Goal: Transaction & Acquisition: Purchase product/service

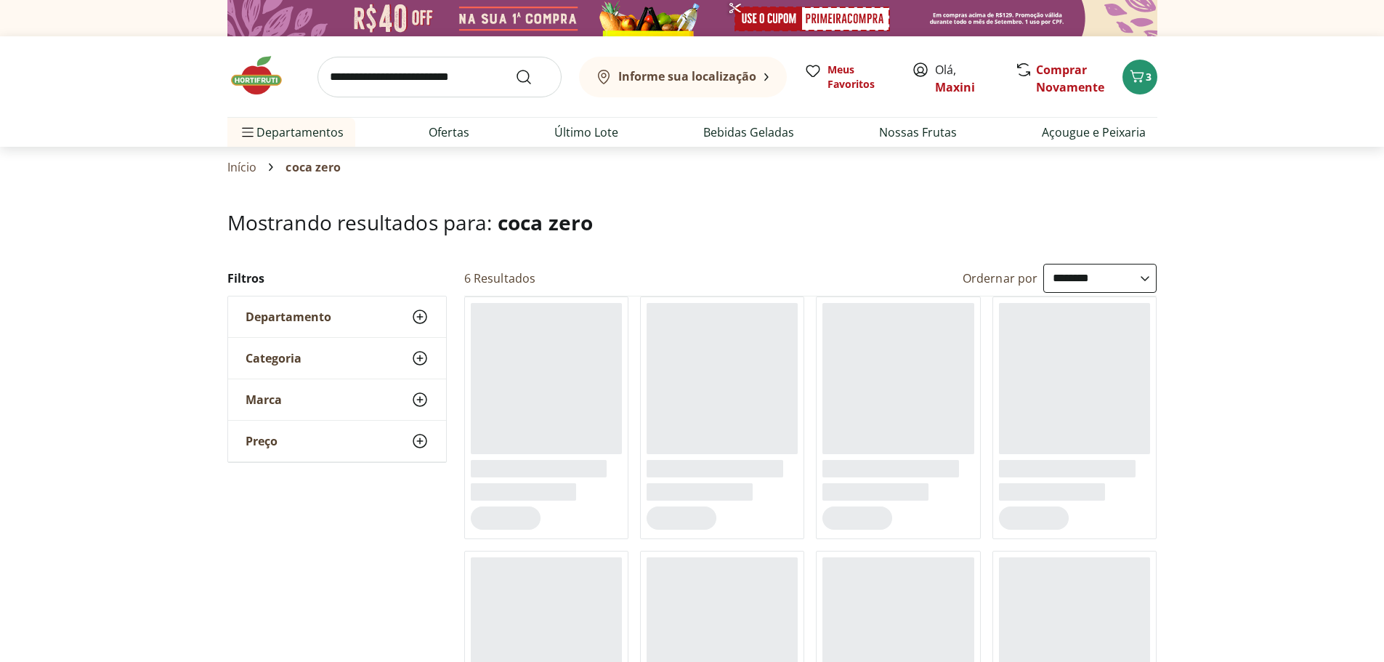
select select "**********"
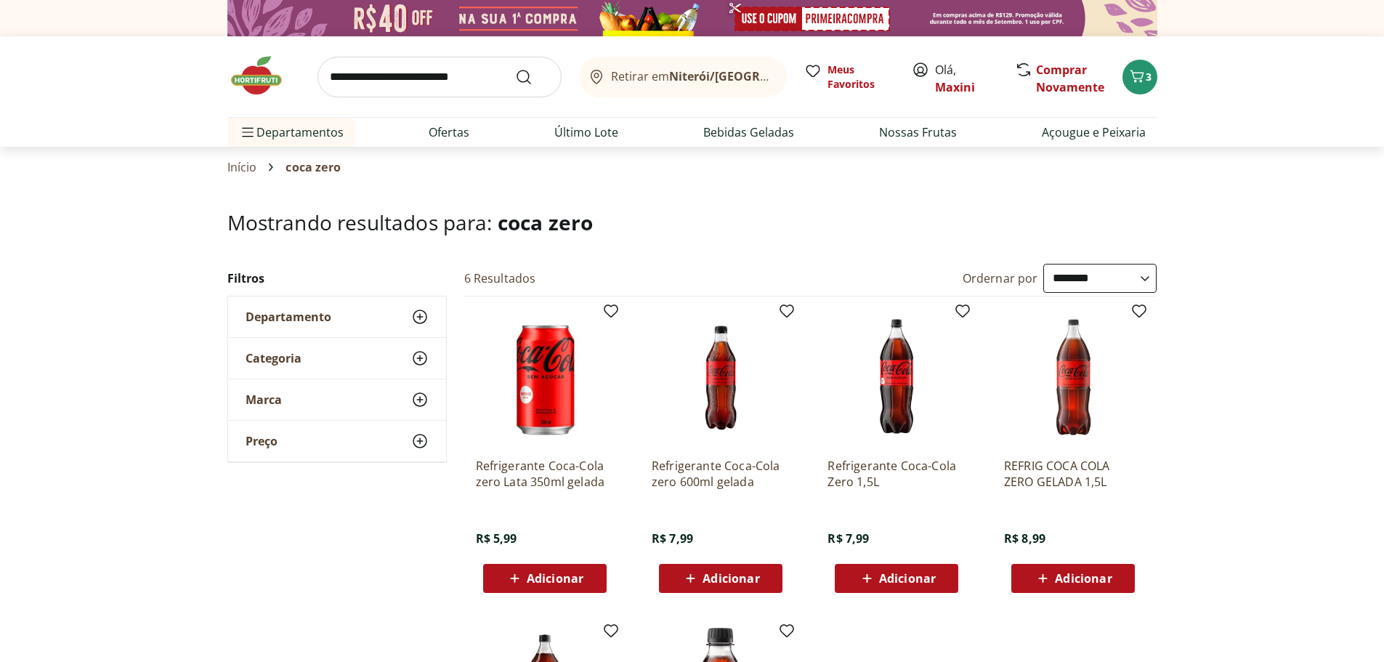
click at [380, 78] on input "search" at bounding box center [440, 77] width 244 height 41
type input "*******"
click at [515, 68] on button "Submit Search" at bounding box center [532, 76] width 35 height 17
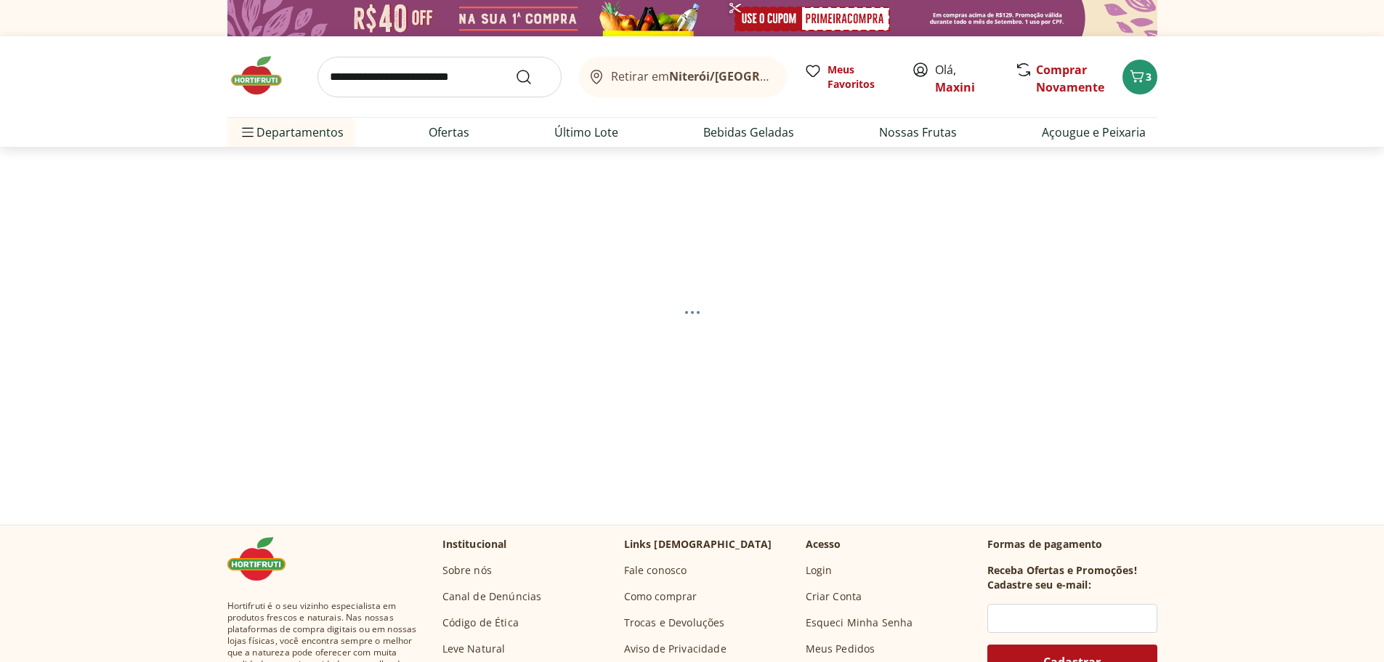
select select "**********"
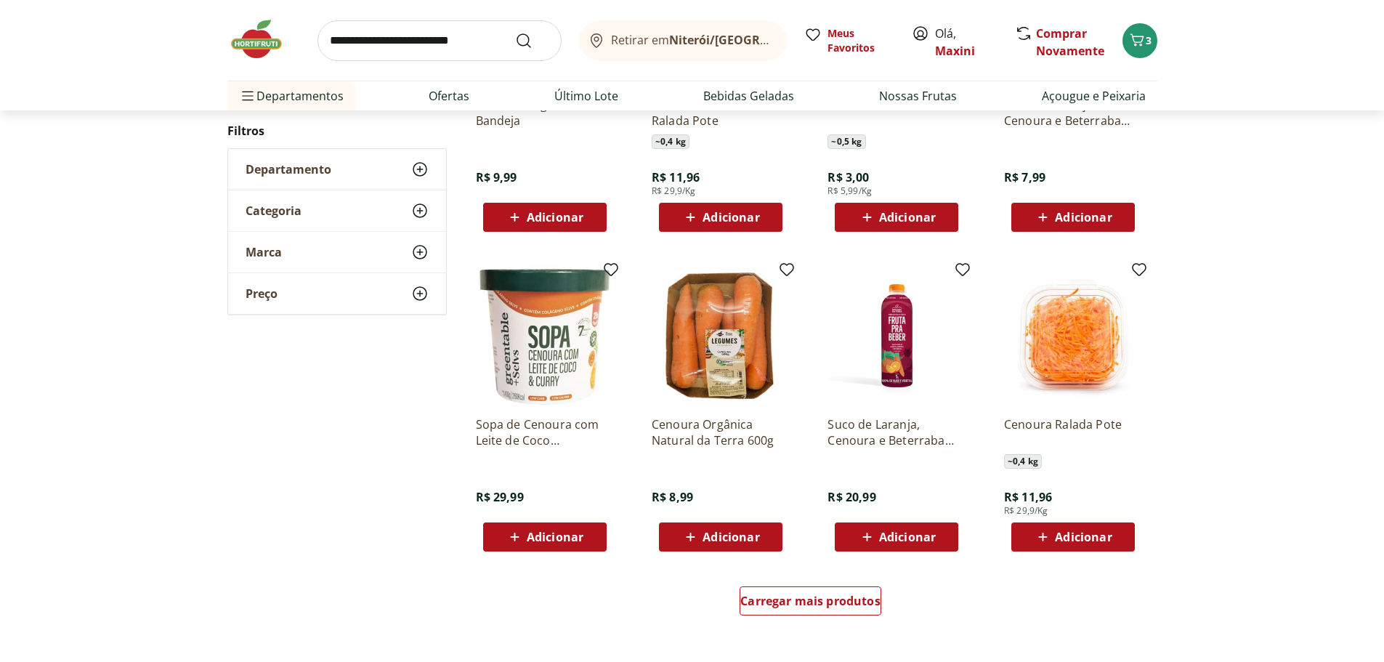
scroll to position [727, 0]
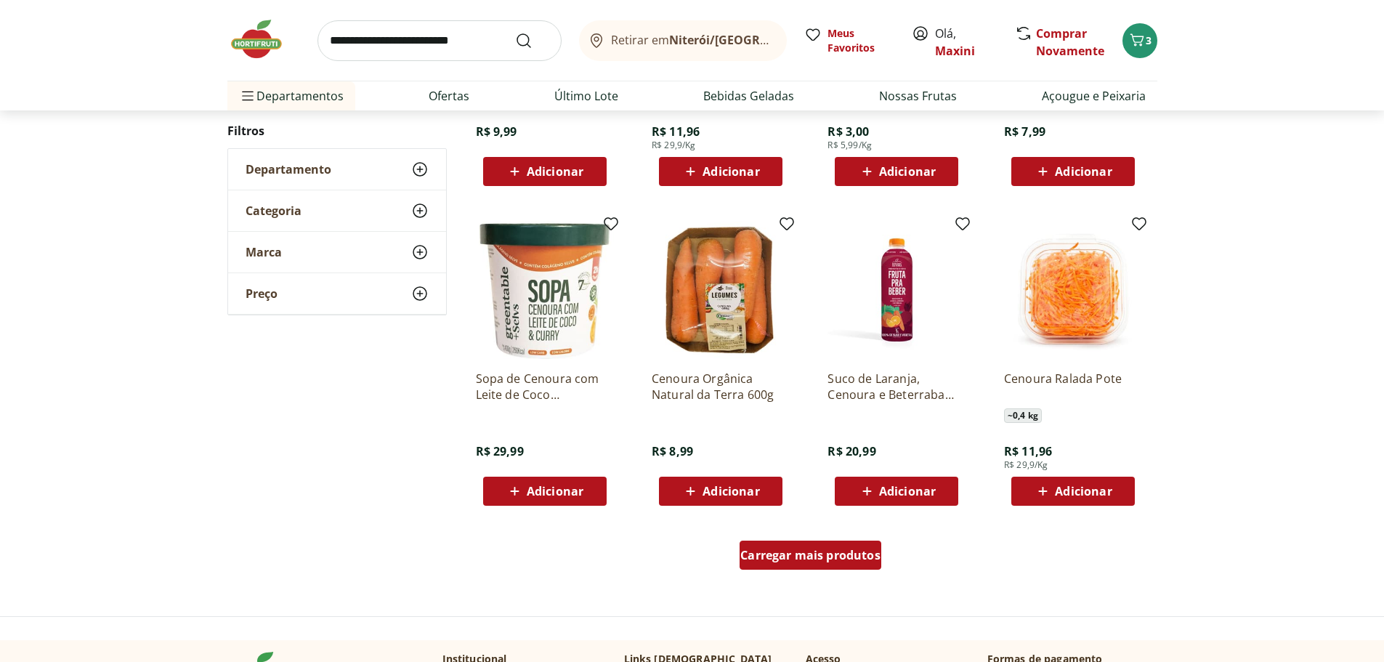
click at [854, 564] on div "Carregar mais produtos" at bounding box center [811, 555] width 142 height 29
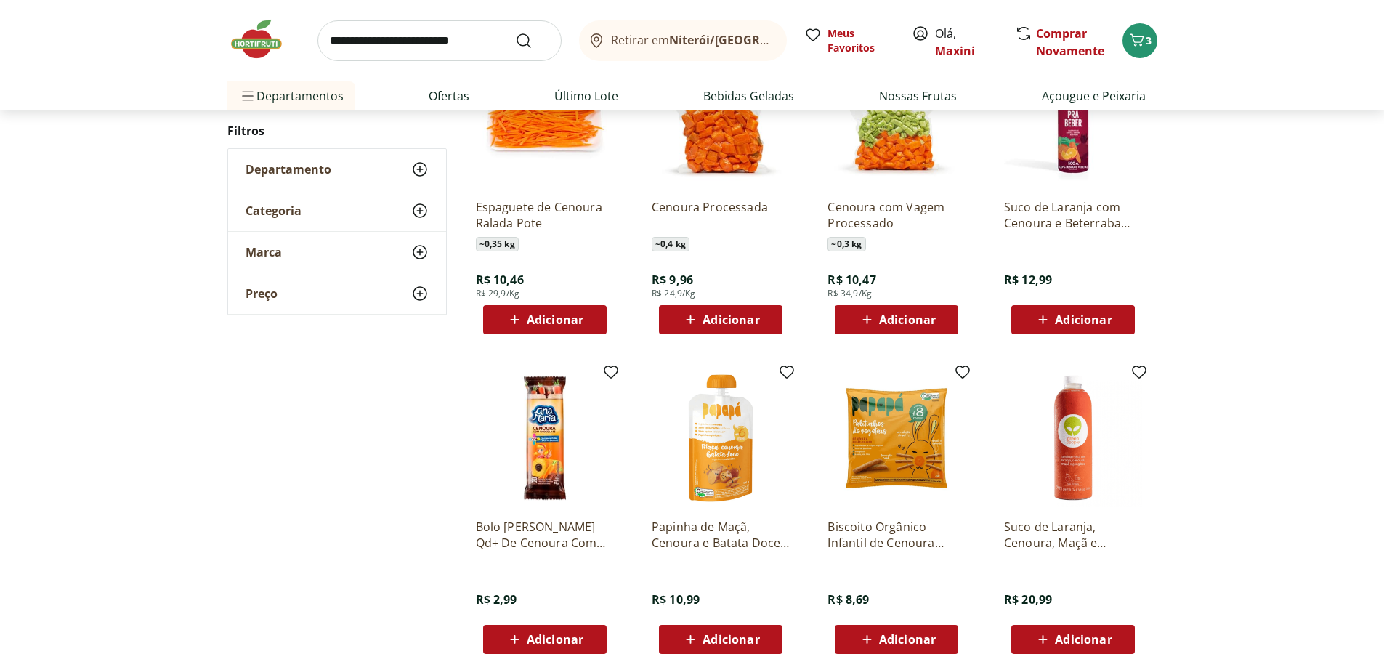
scroll to position [1454, 0]
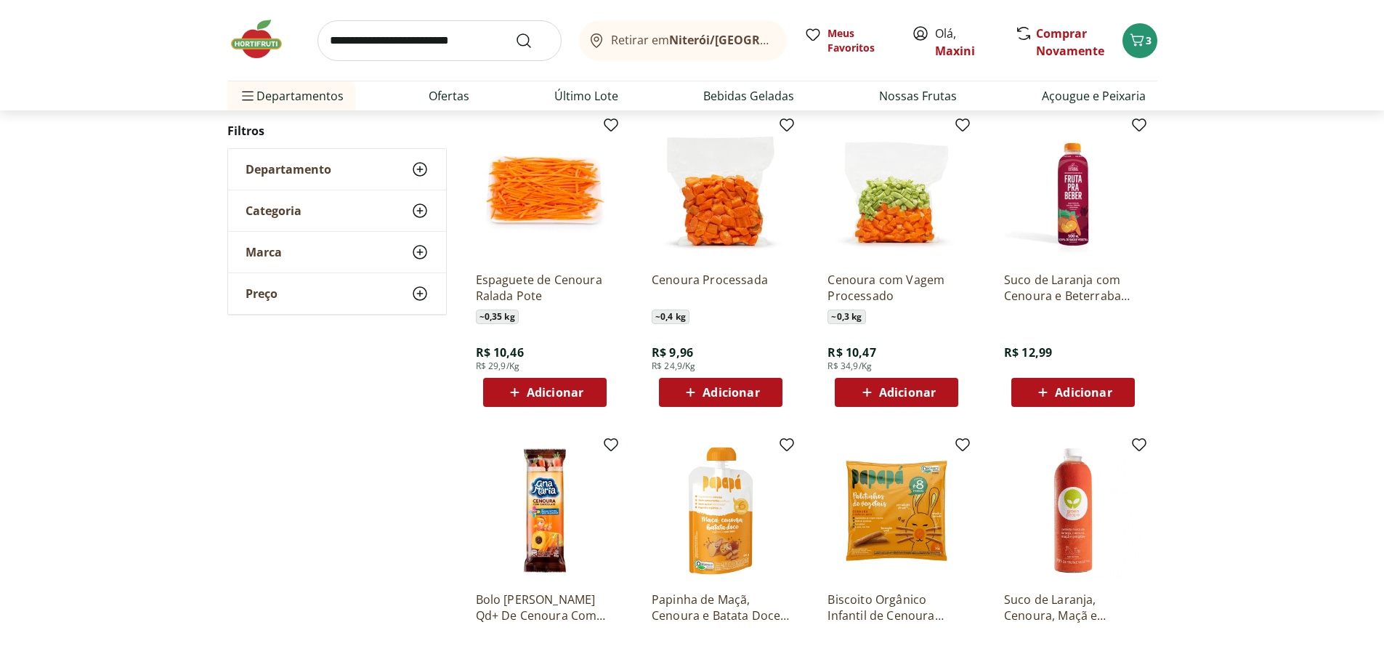
click at [917, 398] on span "Adicionar" at bounding box center [907, 393] width 57 height 12
click at [553, 392] on span "Adicionar" at bounding box center [555, 393] width 57 height 12
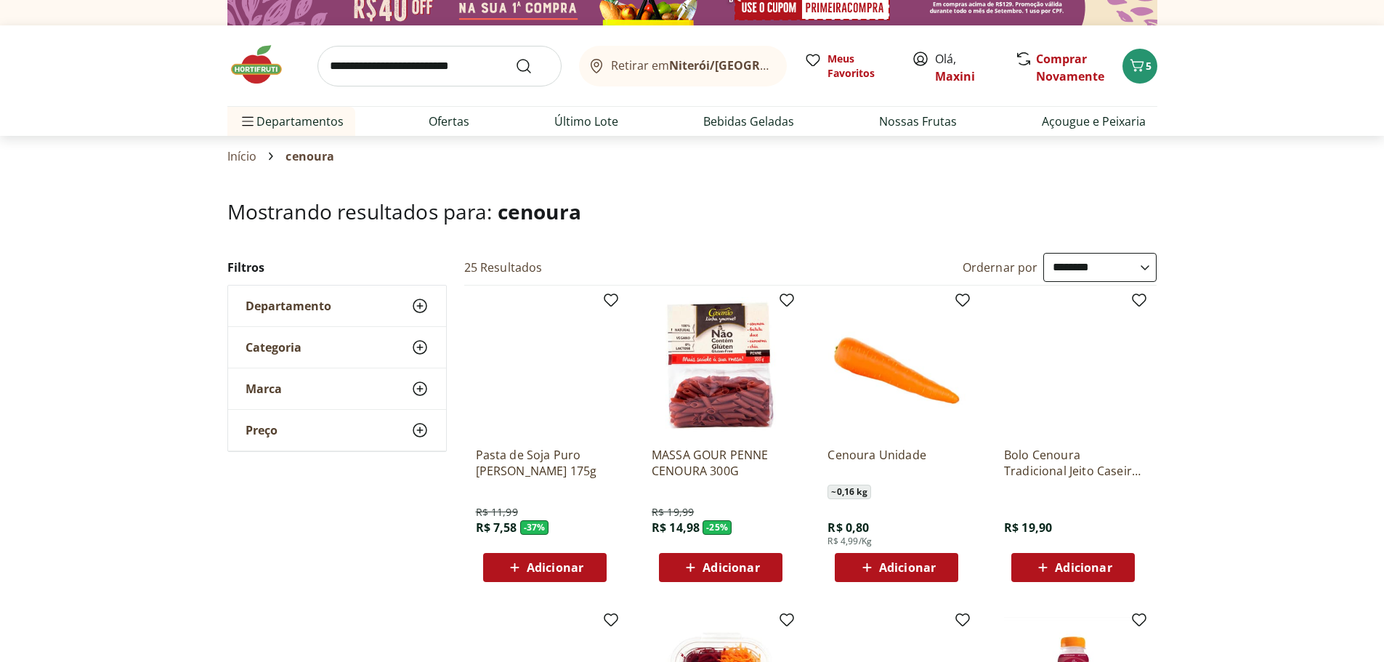
scroll to position [0, 0]
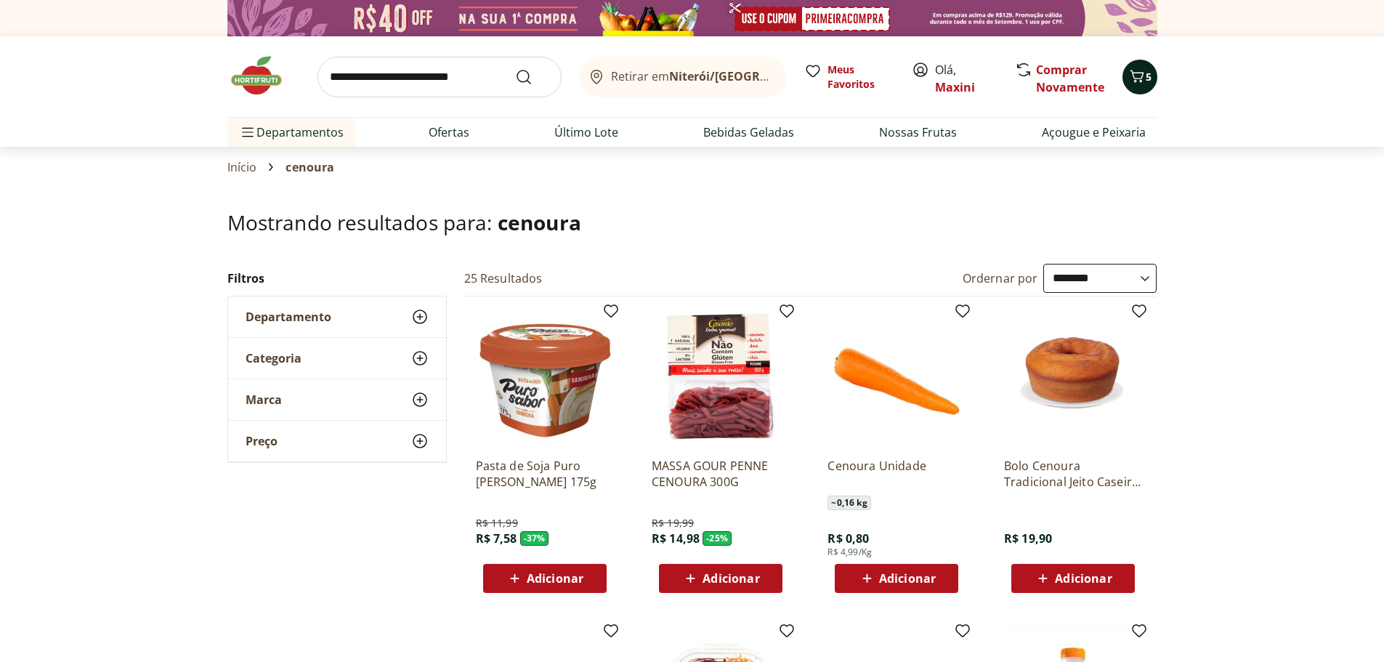
click at [1138, 70] on icon "Carrinho" at bounding box center [1137, 76] width 17 height 17
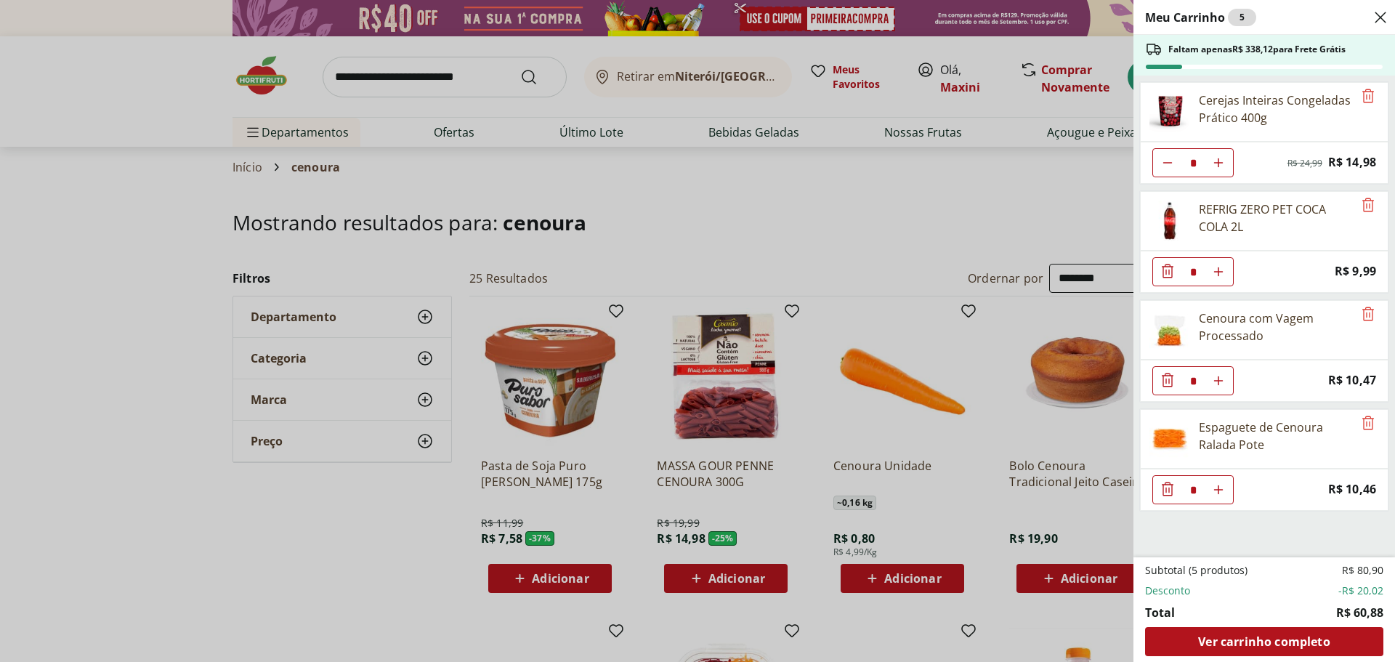
click at [959, 217] on div "Meu Carrinho 5 Faltam apenas R$ 338,12 para Frete Grátis Cerejas Inteiras Conge…" at bounding box center [697, 331] width 1395 height 662
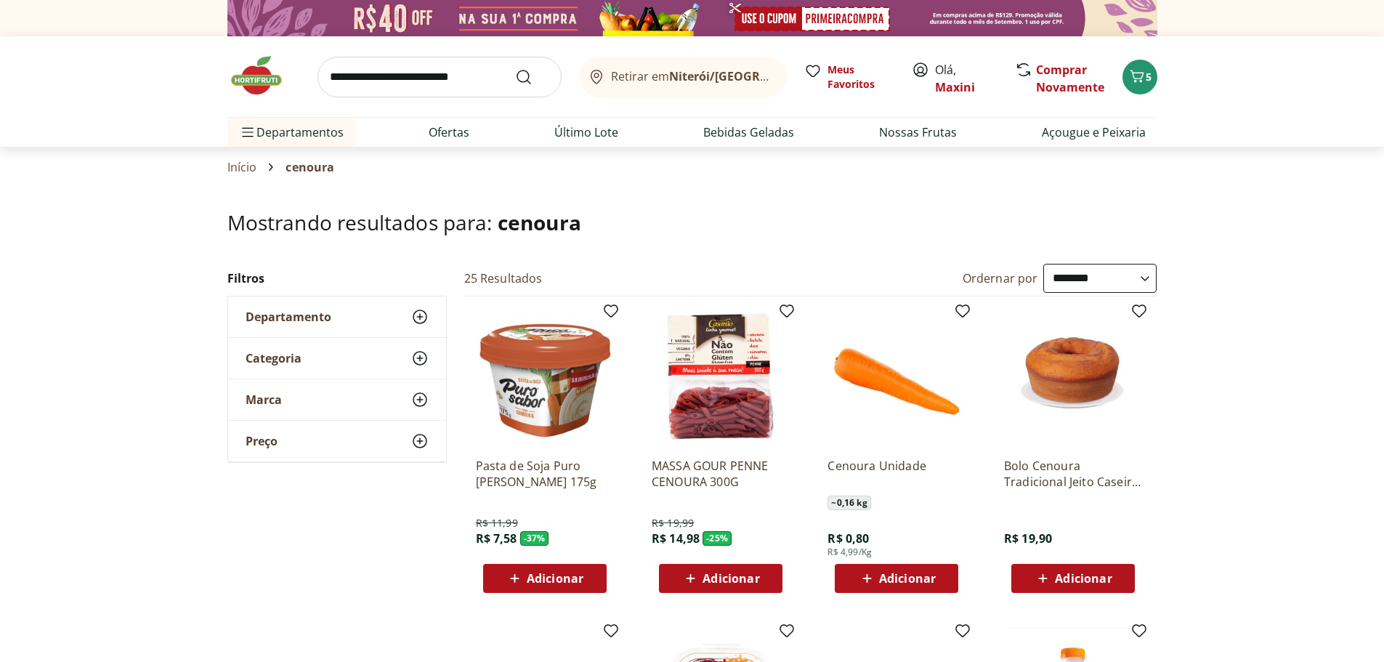
click at [442, 82] on input "search" at bounding box center [440, 77] width 244 height 41
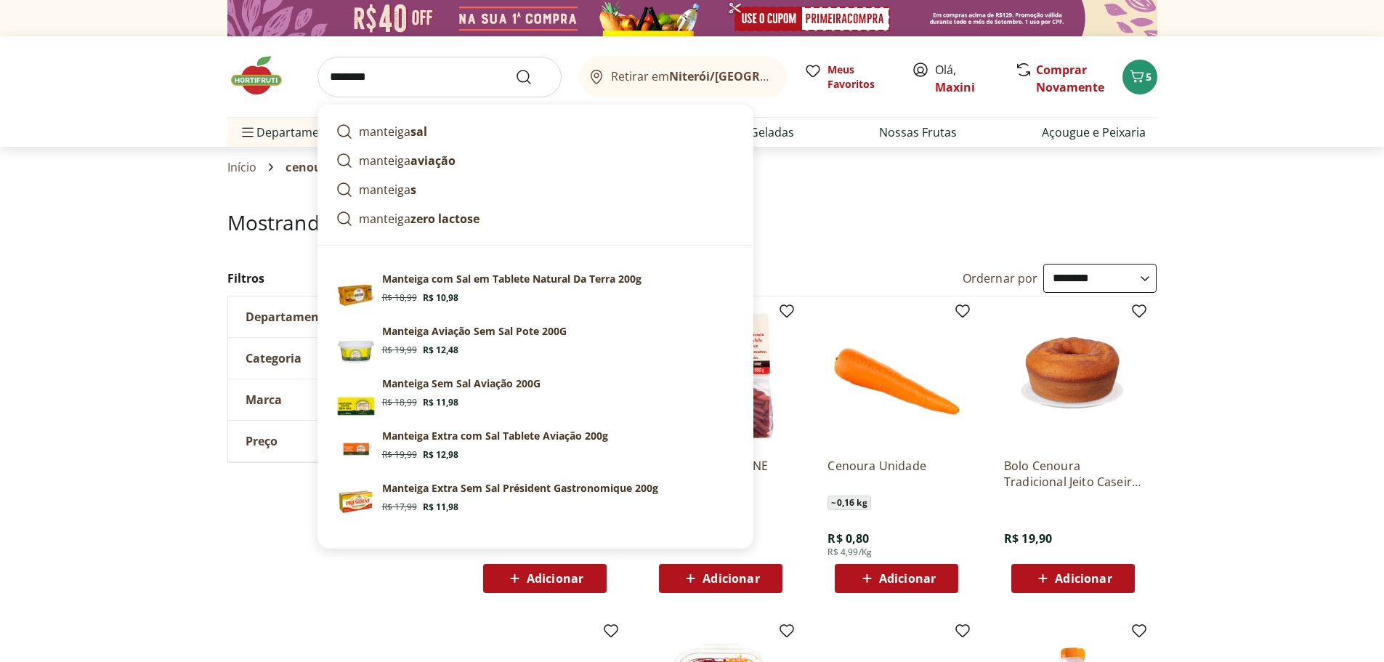
type input "********"
click at [515, 68] on button "Submit Search" at bounding box center [532, 76] width 35 height 17
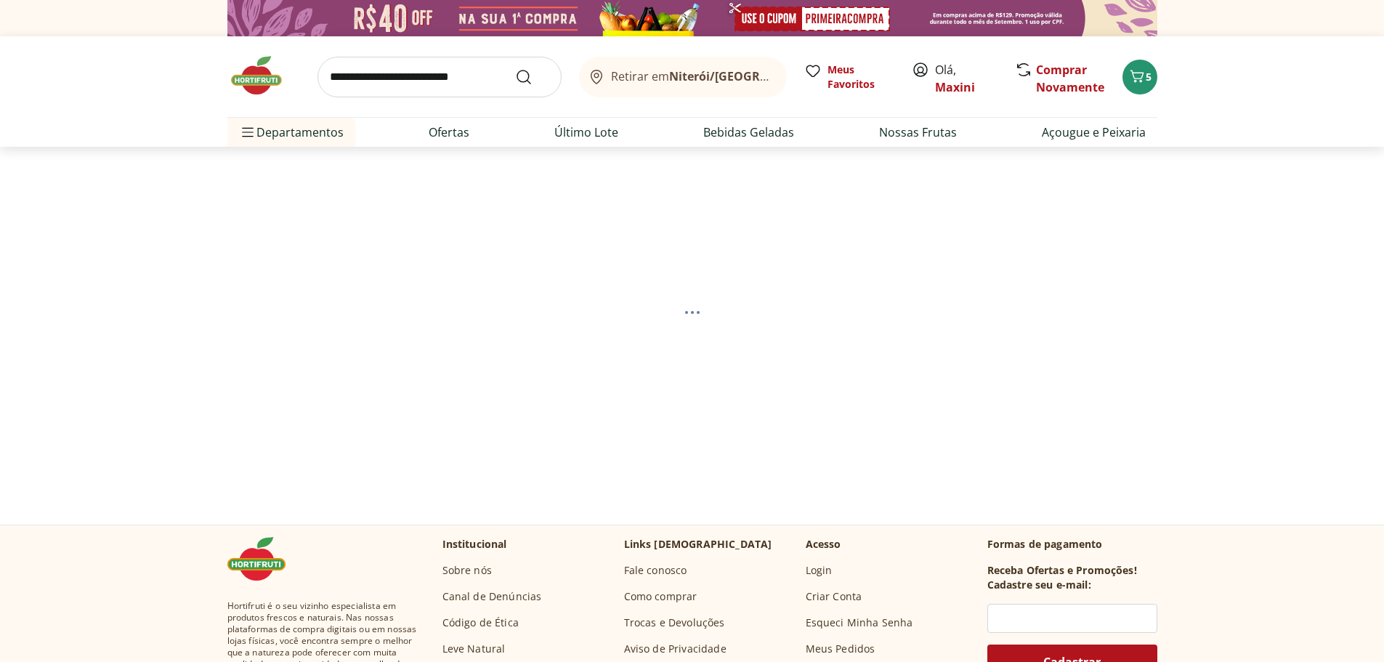
select select "**********"
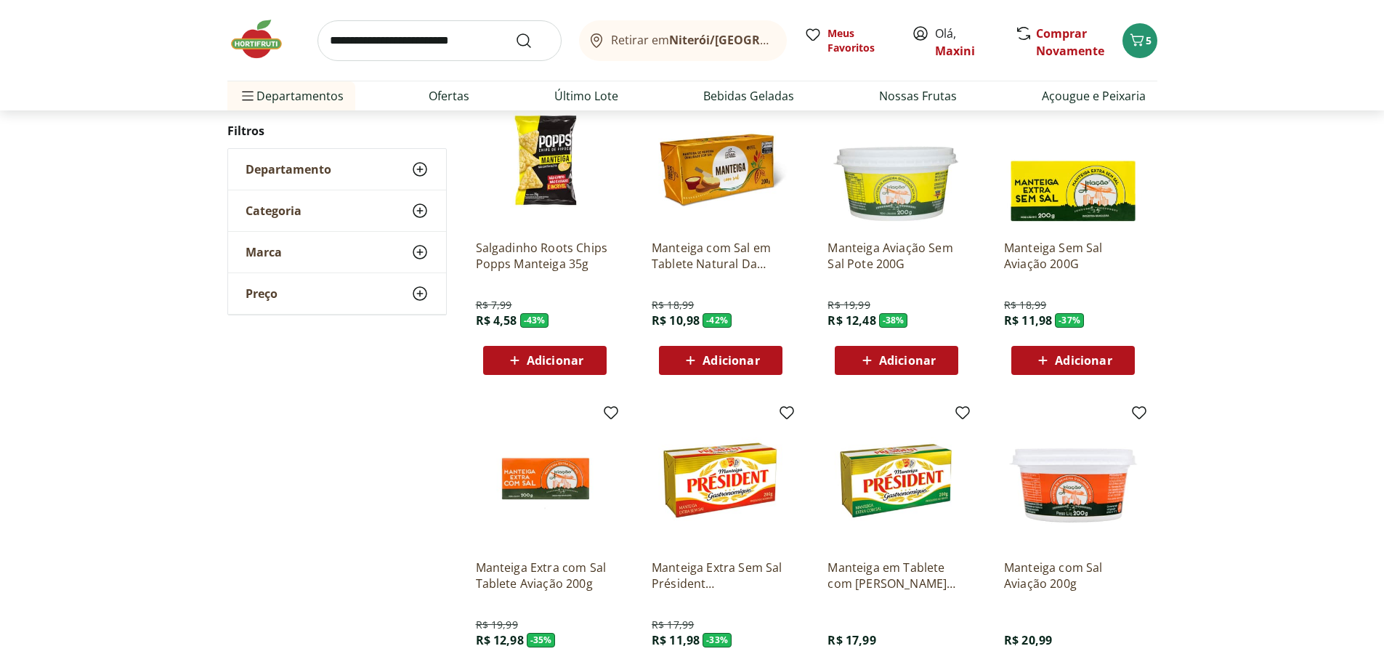
scroll to position [145, 0]
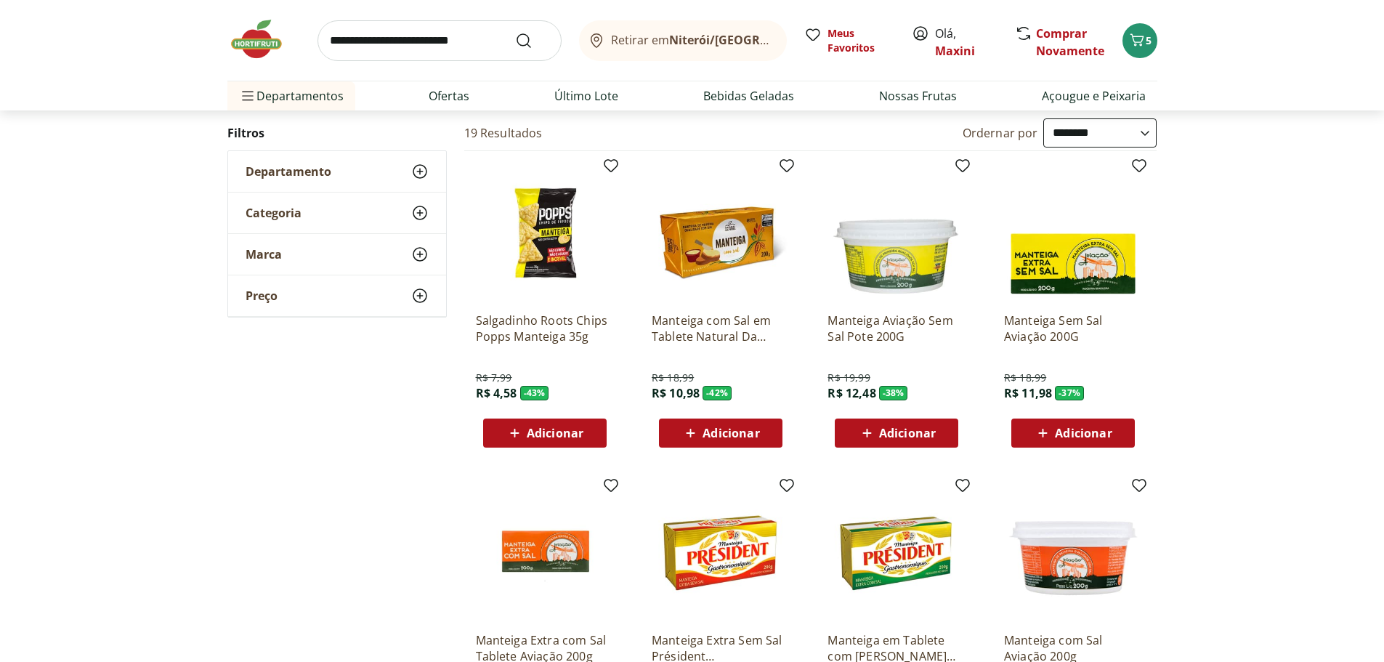
click at [706, 439] on span "Adicionar" at bounding box center [731, 433] width 57 height 12
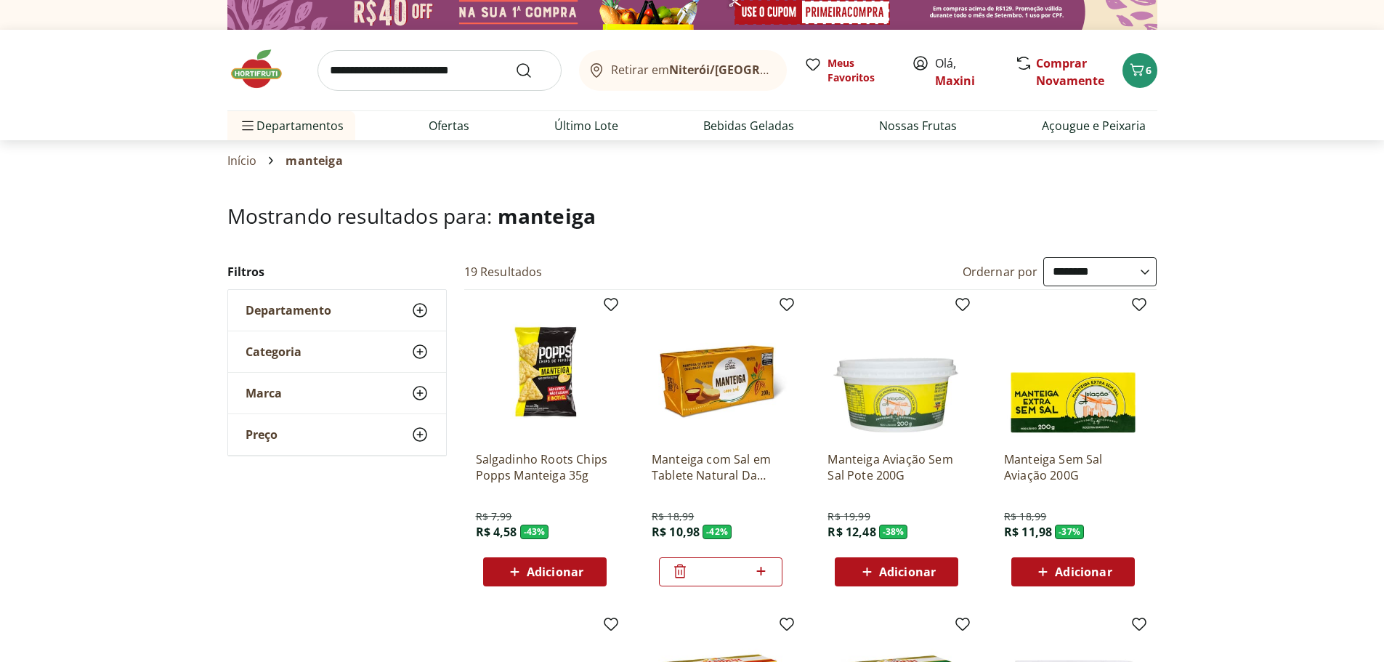
scroll to position [0, 0]
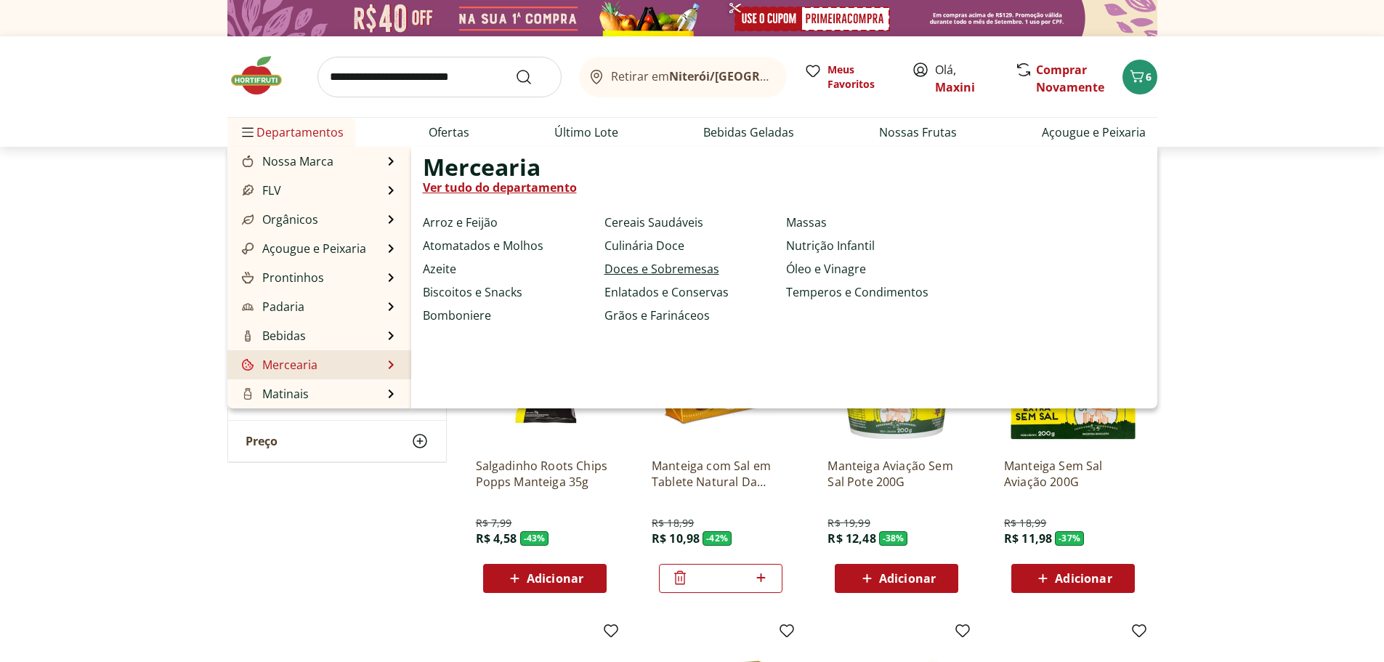
click at [690, 273] on link "Doces e Sobremesas" at bounding box center [662, 268] width 115 height 17
select select "**********"
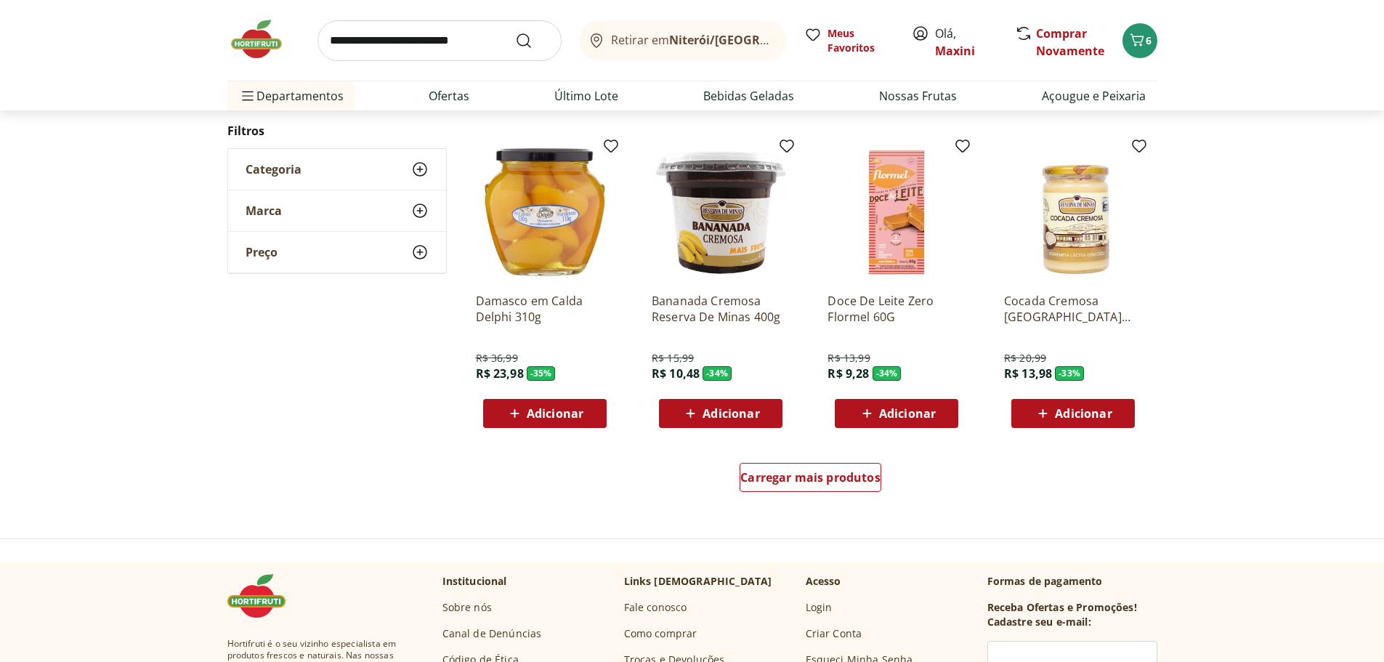
scroll to position [799, 0]
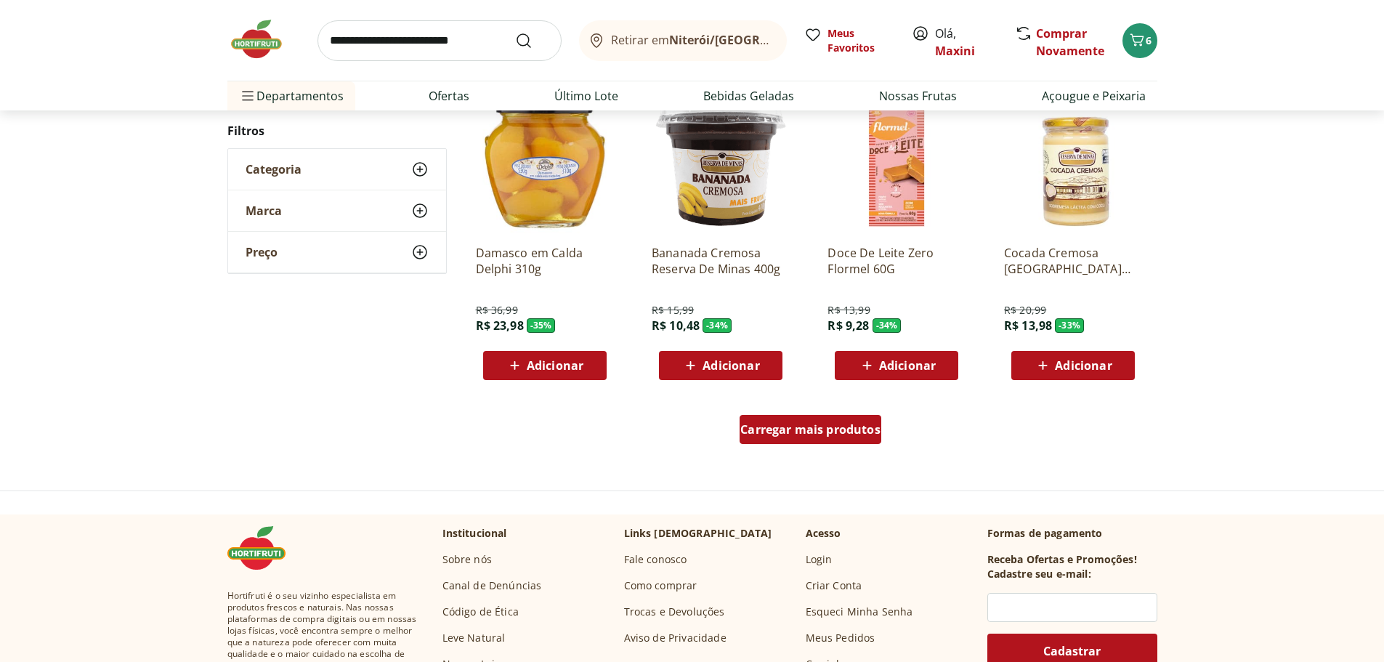
click at [852, 432] on span "Carregar mais produtos" at bounding box center [811, 430] width 140 height 12
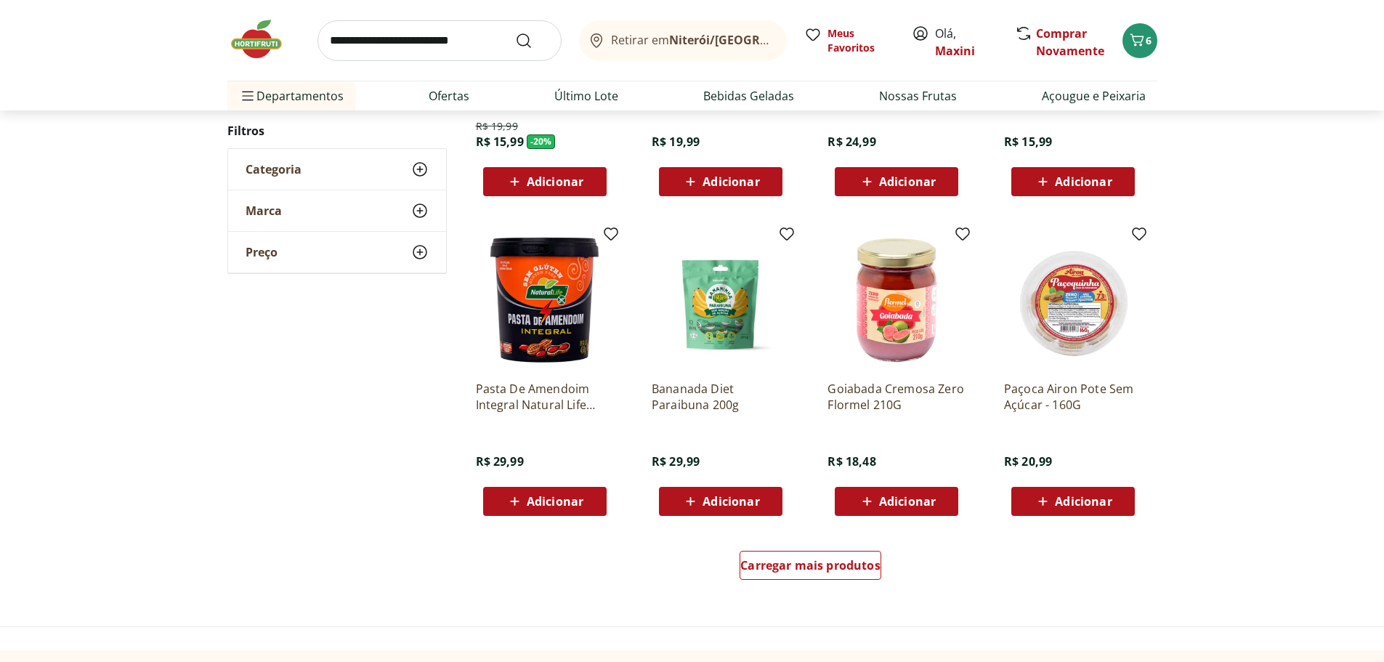
scroll to position [1672, 0]
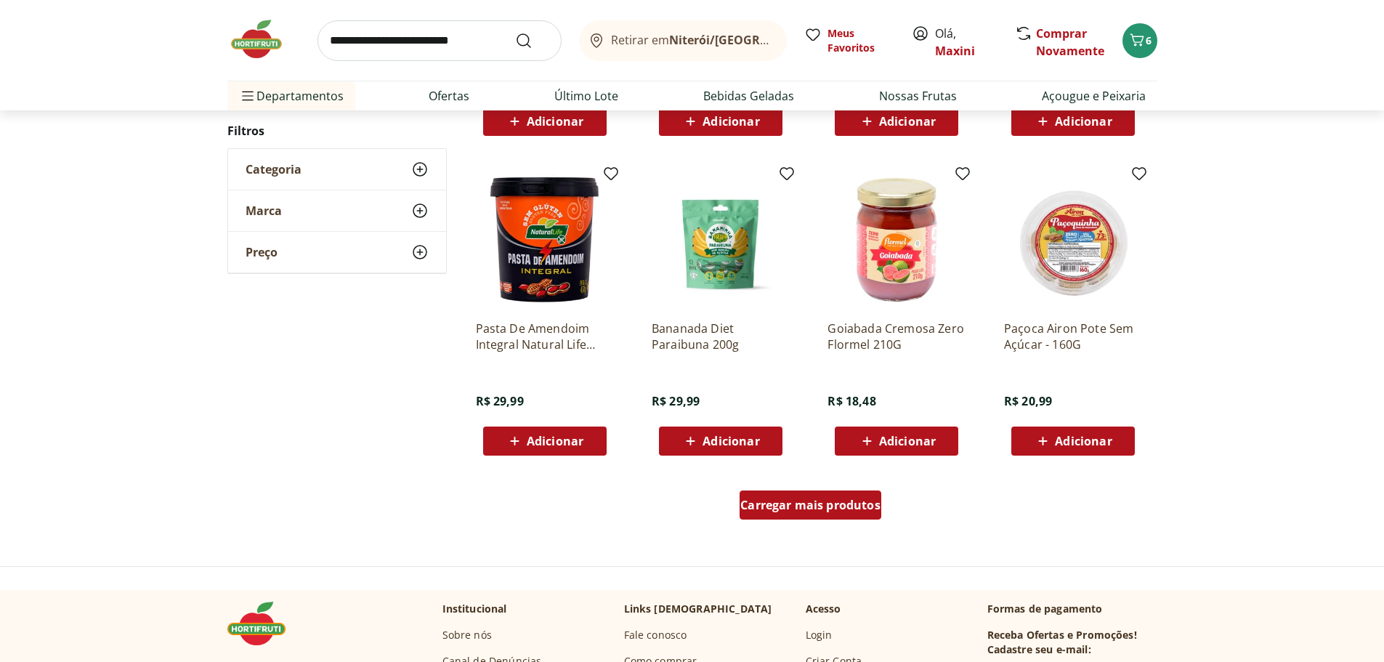
click at [848, 507] on span "Carregar mais produtos" at bounding box center [811, 505] width 140 height 12
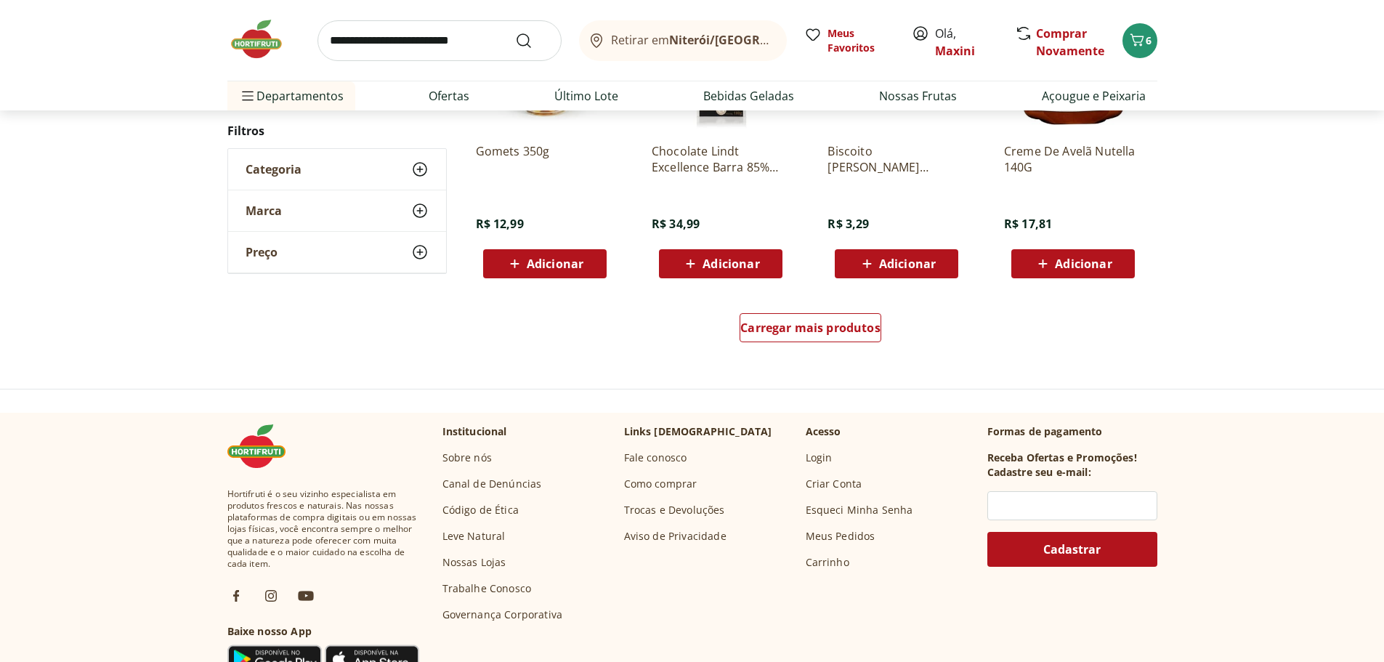
scroll to position [2762, 0]
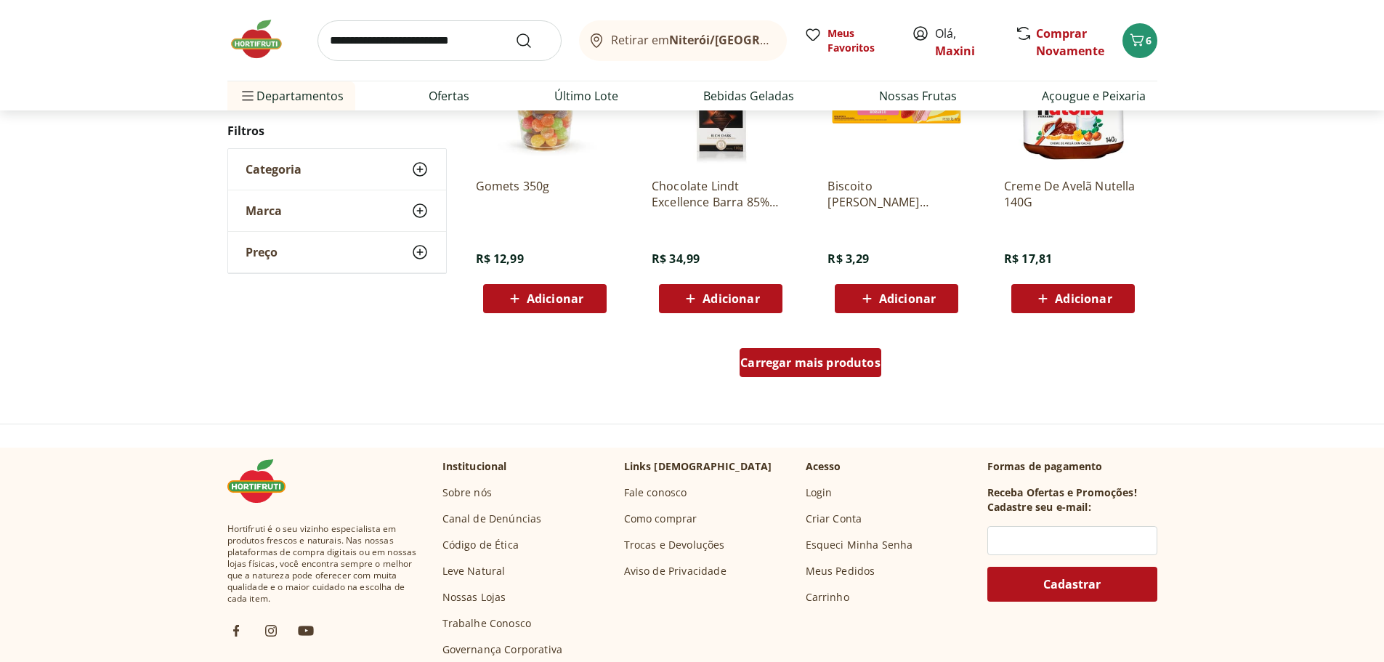
click at [806, 373] on div "Carregar mais produtos" at bounding box center [811, 362] width 142 height 29
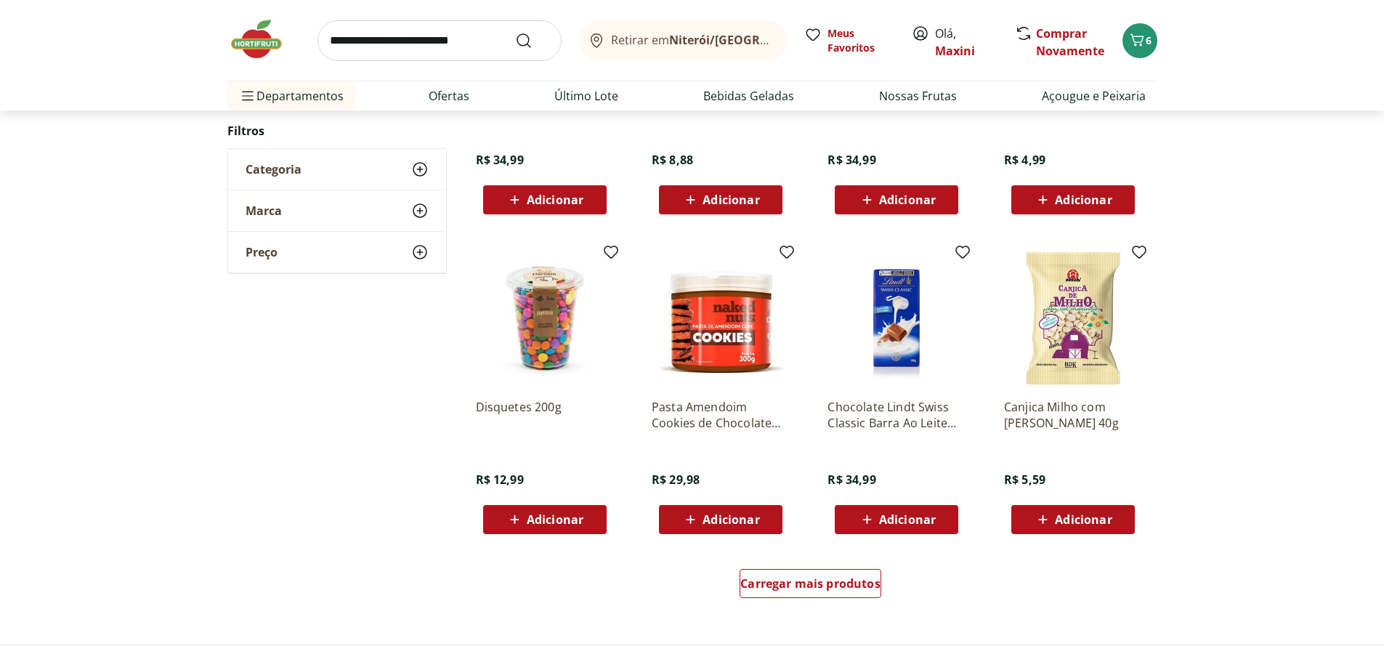
scroll to position [3706, 0]
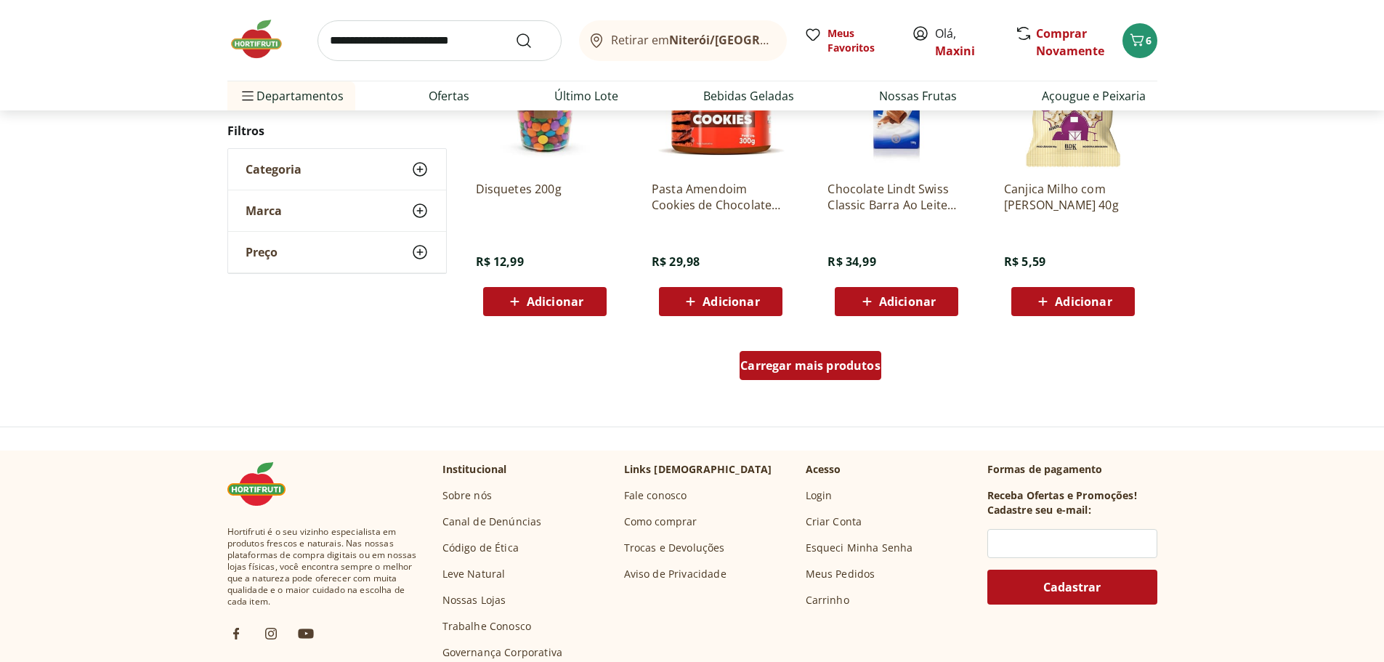
click at [850, 366] on span "Carregar mais produtos" at bounding box center [811, 366] width 140 height 12
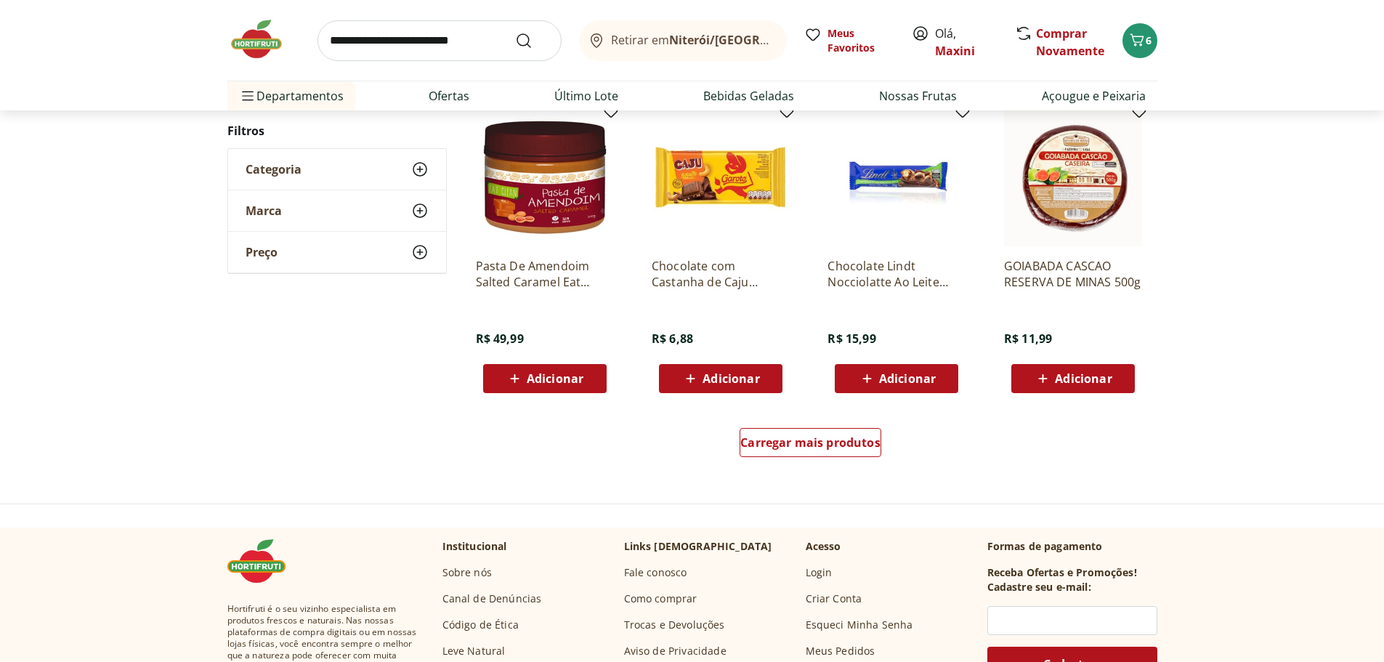
scroll to position [4579, 0]
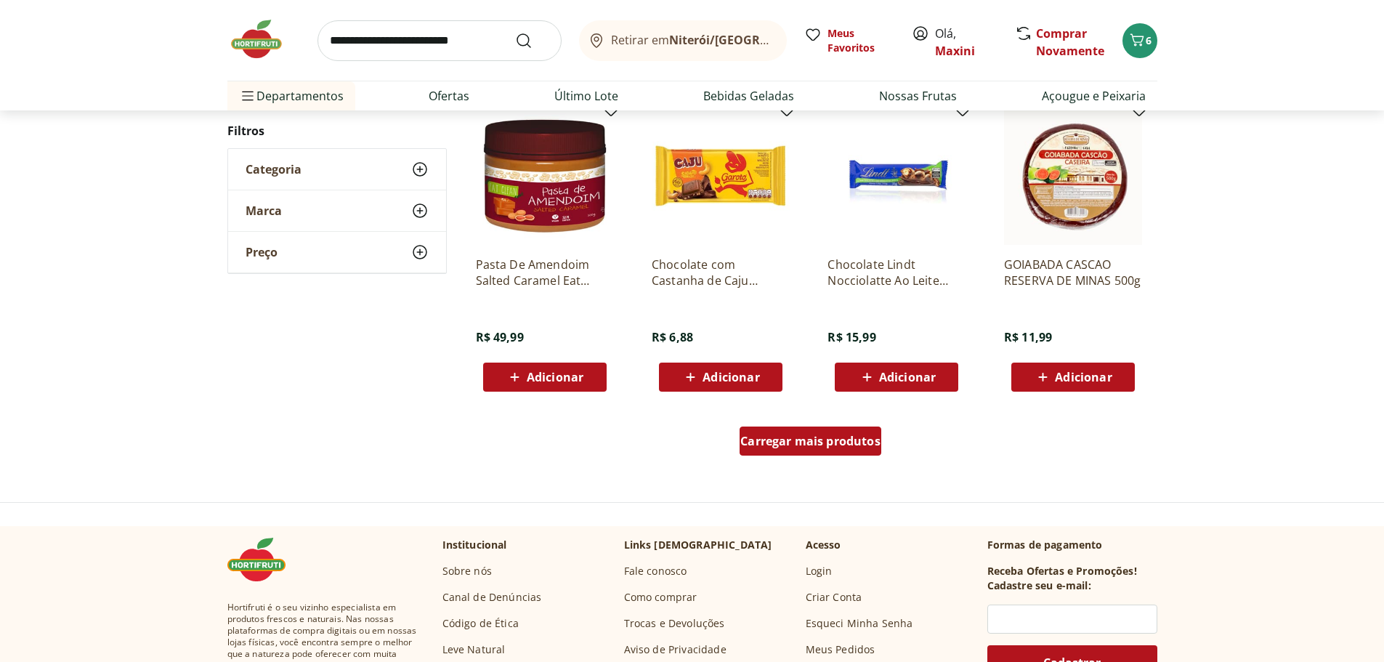
click at [837, 443] on span "Carregar mais produtos" at bounding box center [811, 441] width 140 height 12
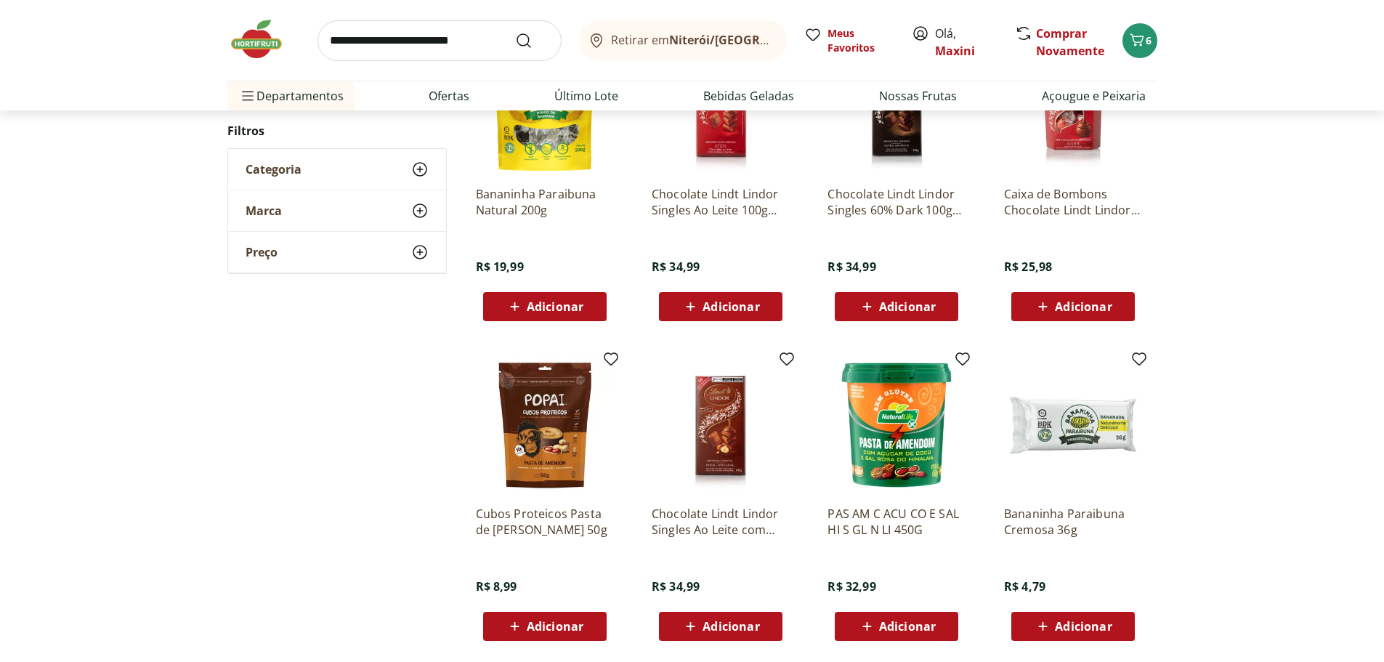
scroll to position [4942, 0]
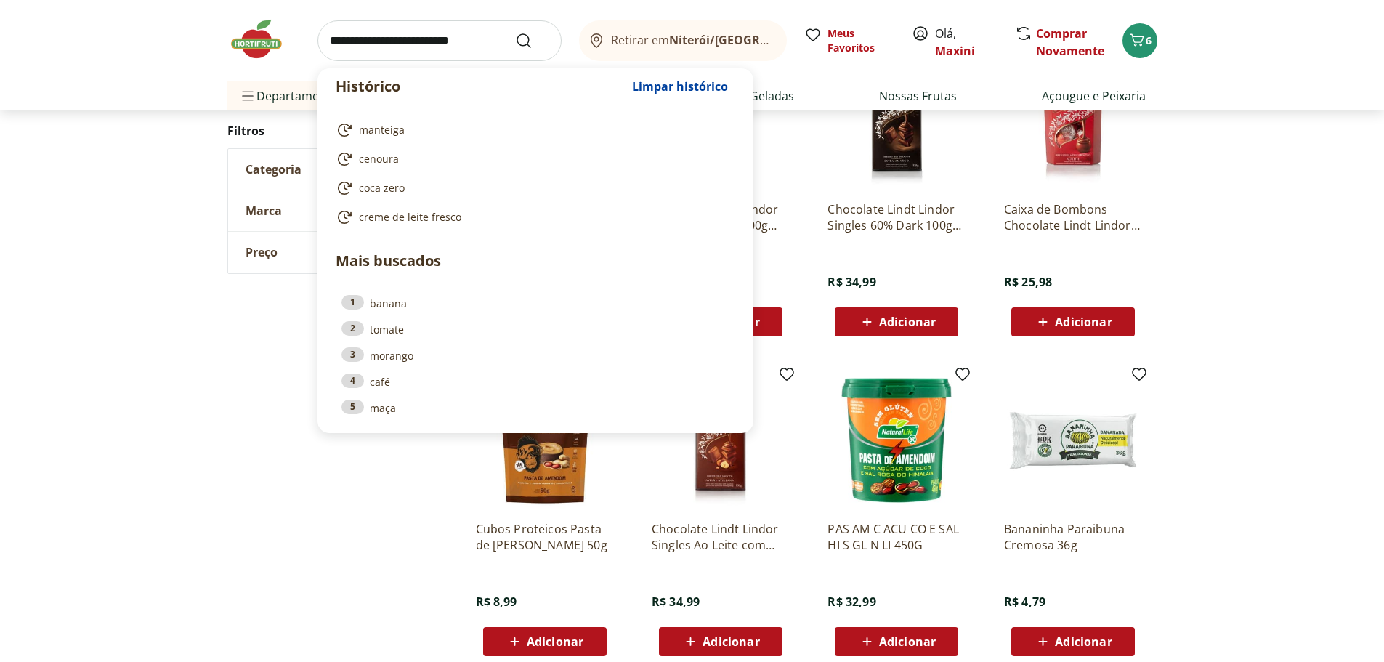
click at [374, 40] on input "search" at bounding box center [440, 40] width 244 height 41
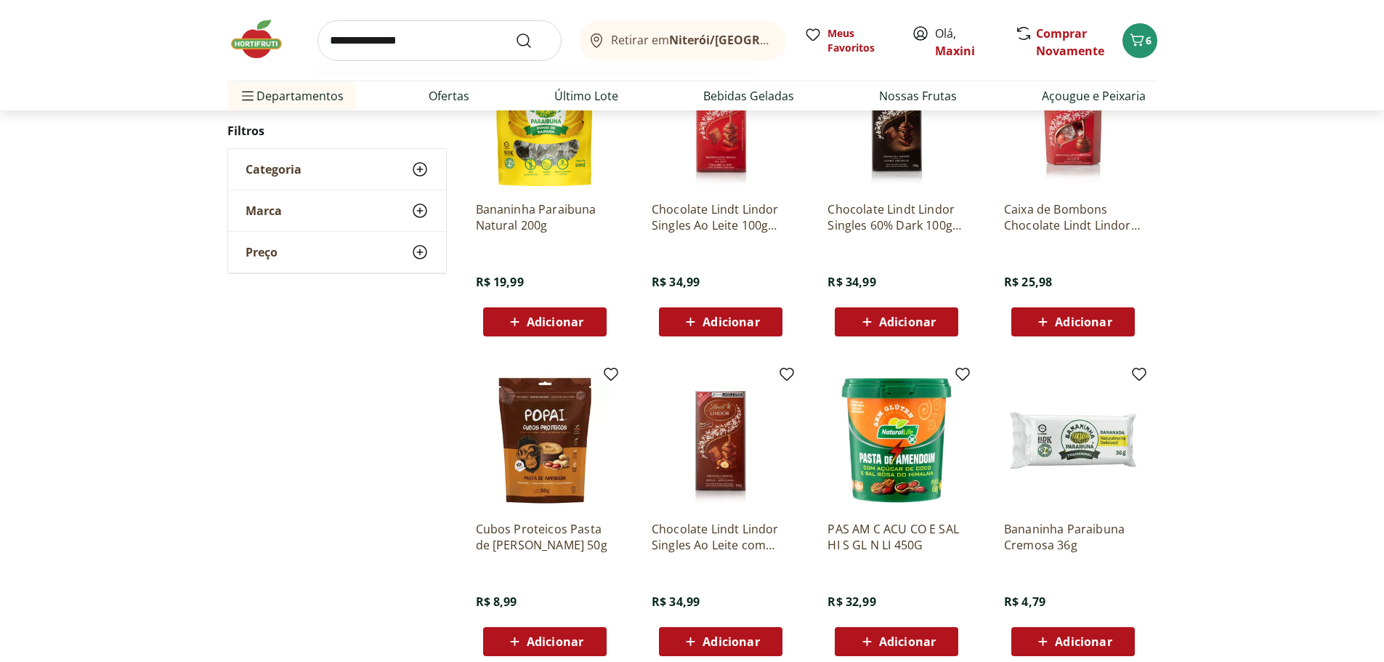
type input "**********"
click button "Submit Search" at bounding box center [532, 40] width 35 height 17
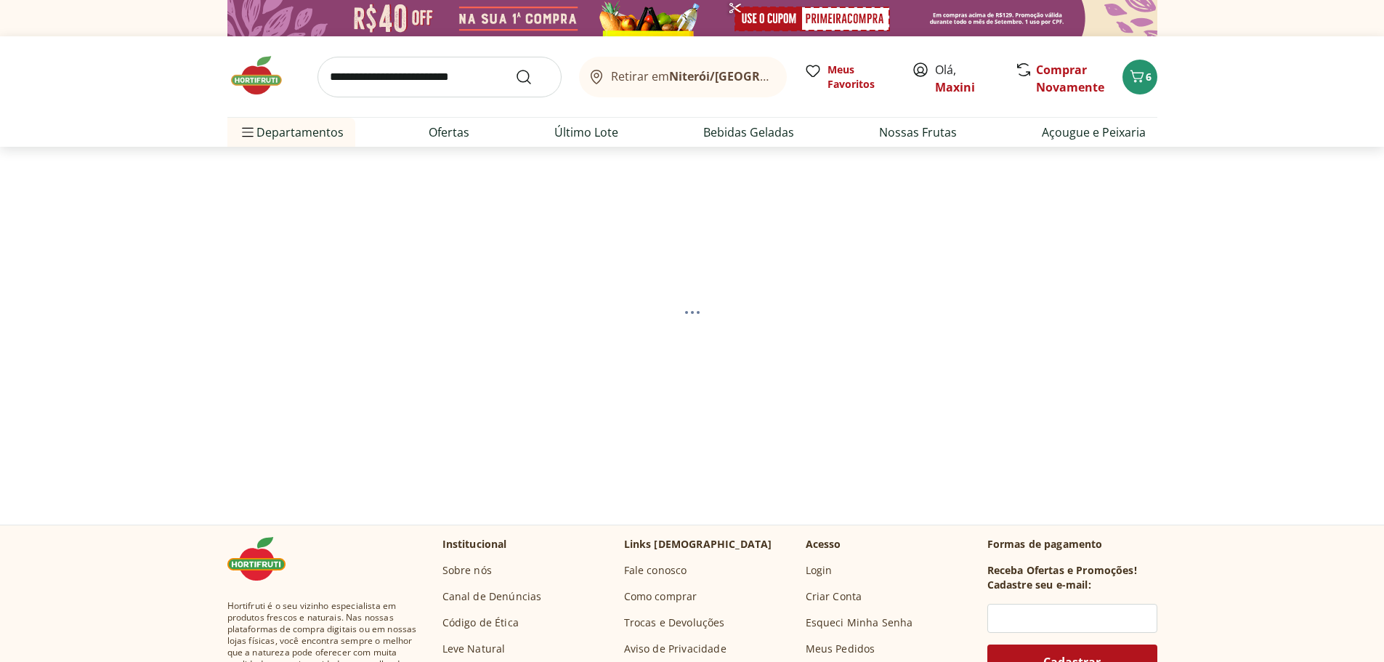
select select "**********"
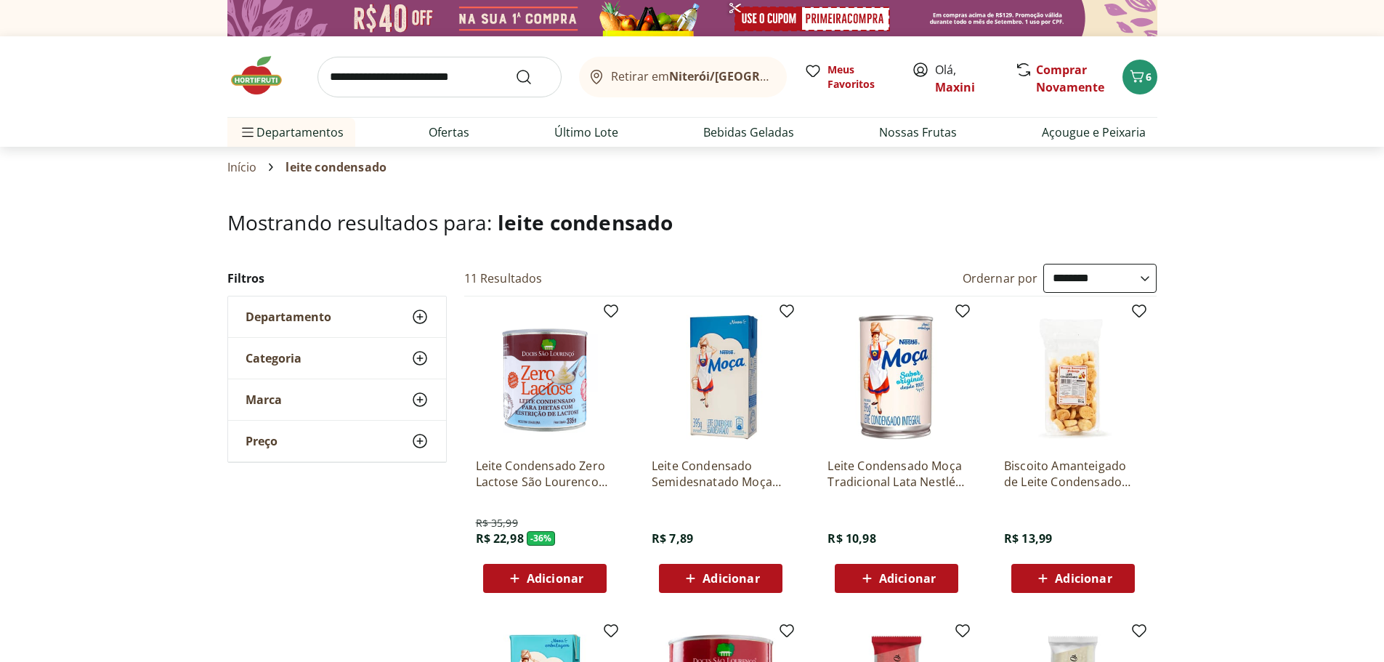
click at [735, 573] on span "Adicionar" at bounding box center [731, 579] width 57 height 12
click at [1146, 79] on span "7" at bounding box center [1149, 77] width 6 height 14
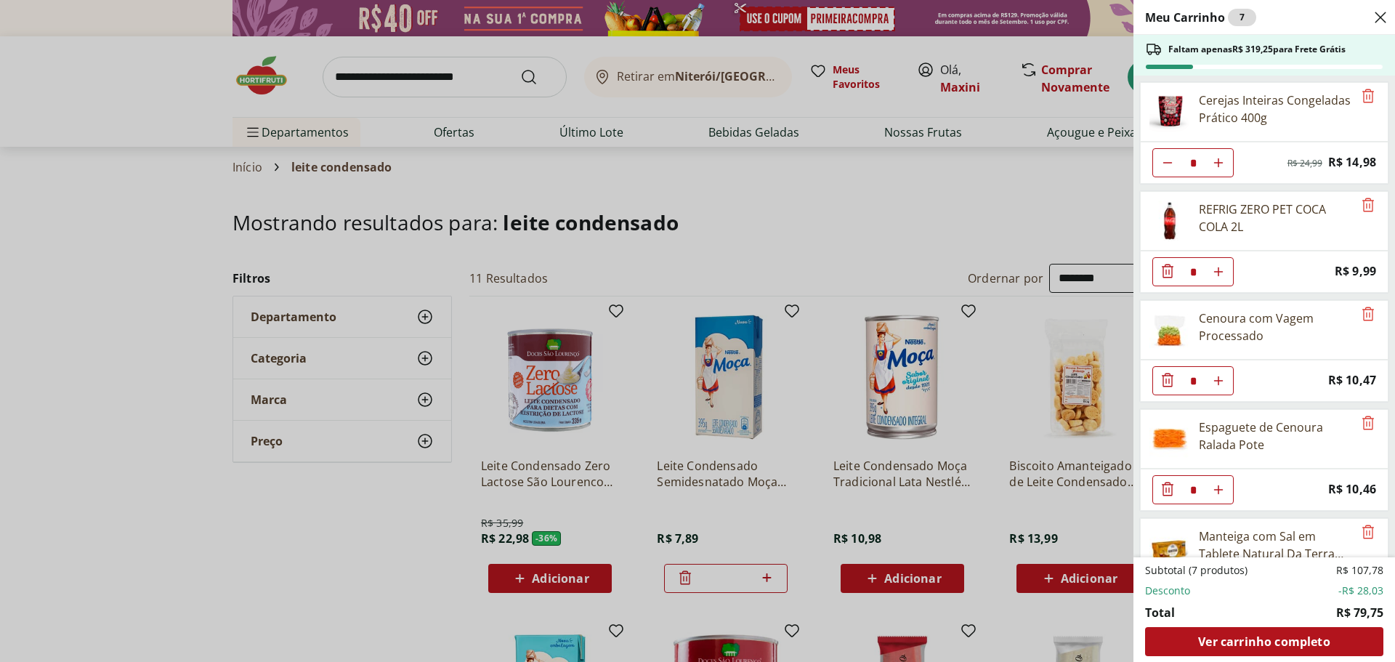
click at [1171, 492] on icon "Diminuir Quantidade" at bounding box center [1167, 488] width 17 height 17
click at [940, 188] on div "Meu Carrinho 6 Faltam apenas R$ 329,71 para Frete Grátis Cerejas Inteiras Conge…" at bounding box center [697, 331] width 1395 height 662
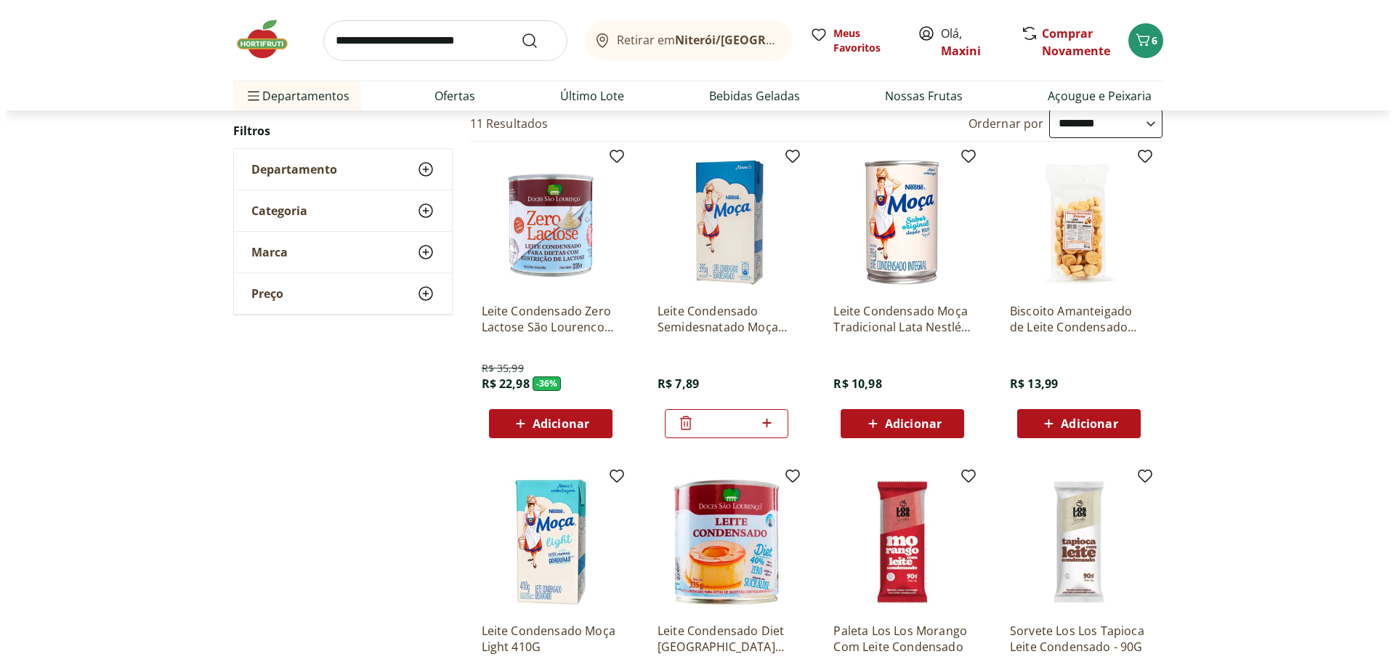
scroll to position [73, 0]
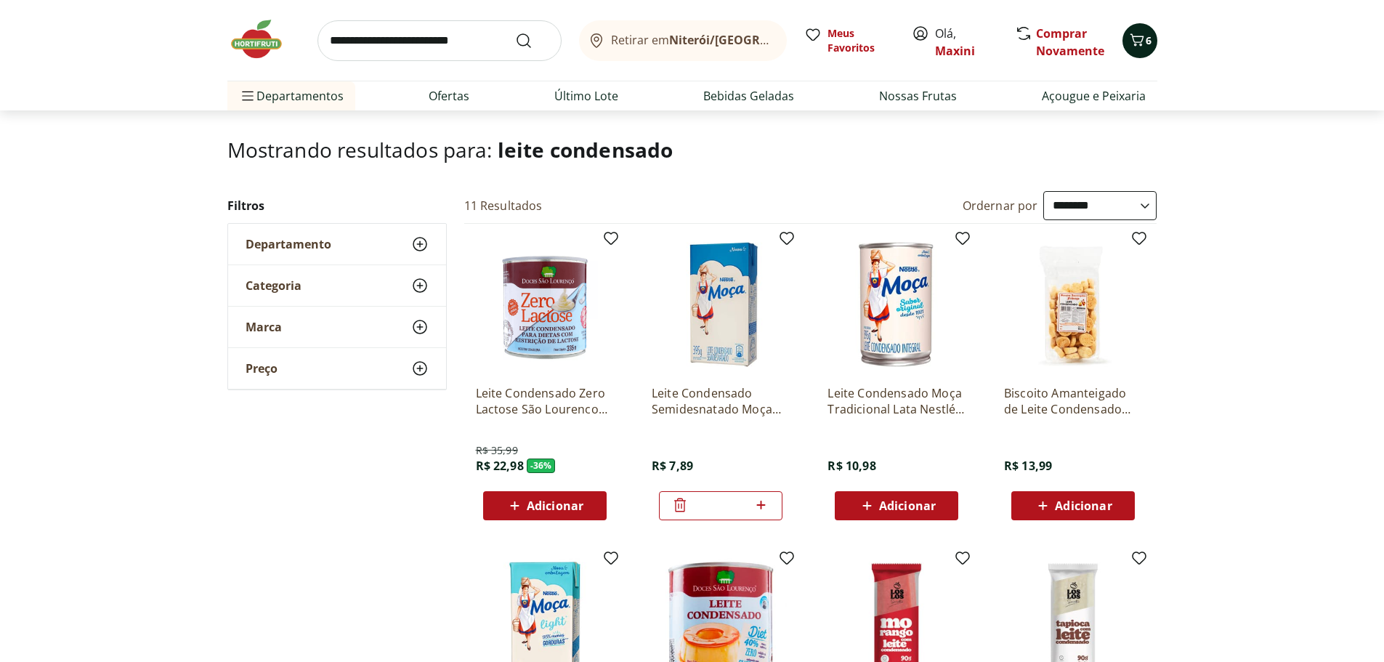
click at [1145, 39] on icon "Carrinho" at bounding box center [1137, 39] width 17 height 17
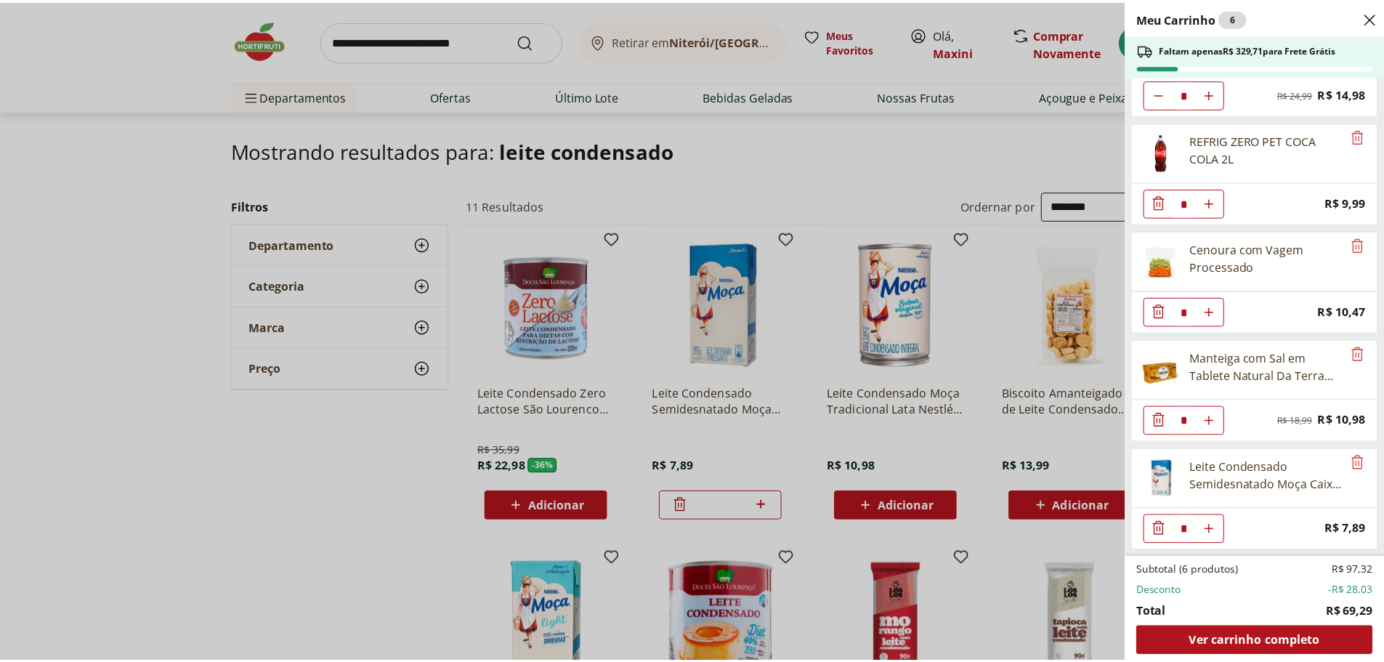
scroll to position [0, 0]
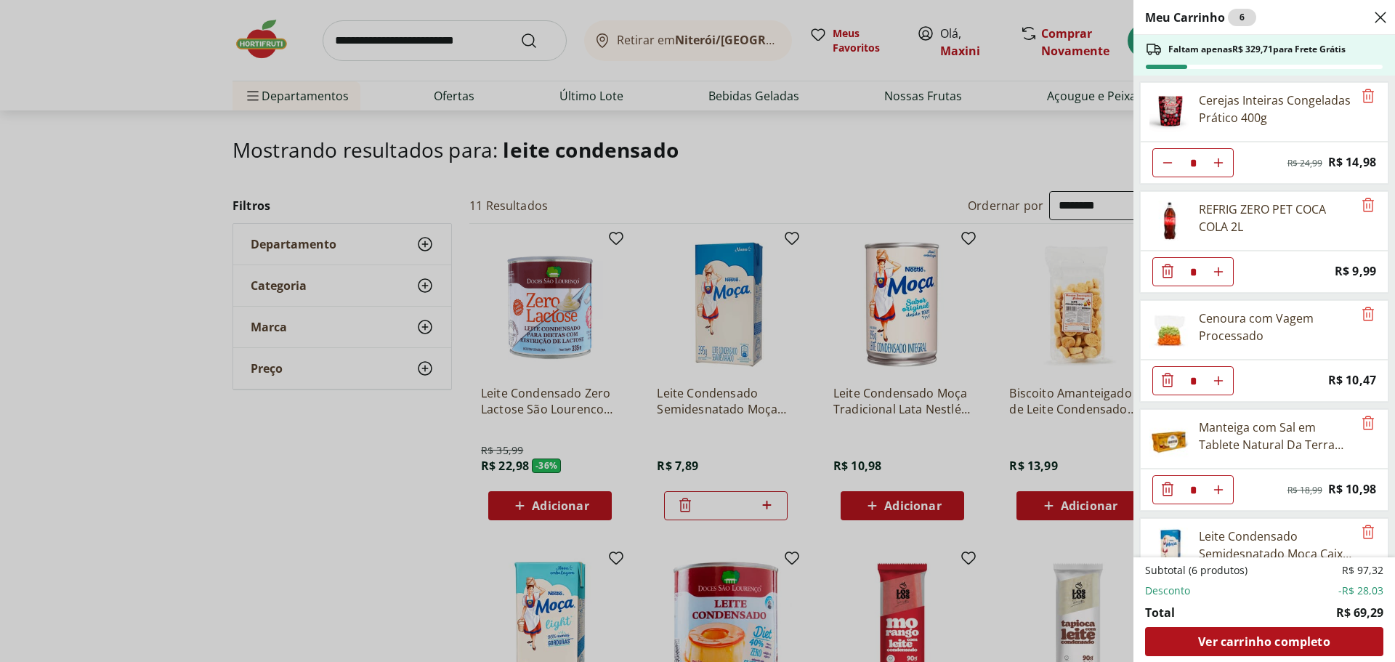
click at [1075, 154] on div "Meu Carrinho 6 Faltam apenas R$ 329,71 para Frete Grátis Cerejas Inteiras Conge…" at bounding box center [697, 331] width 1395 height 662
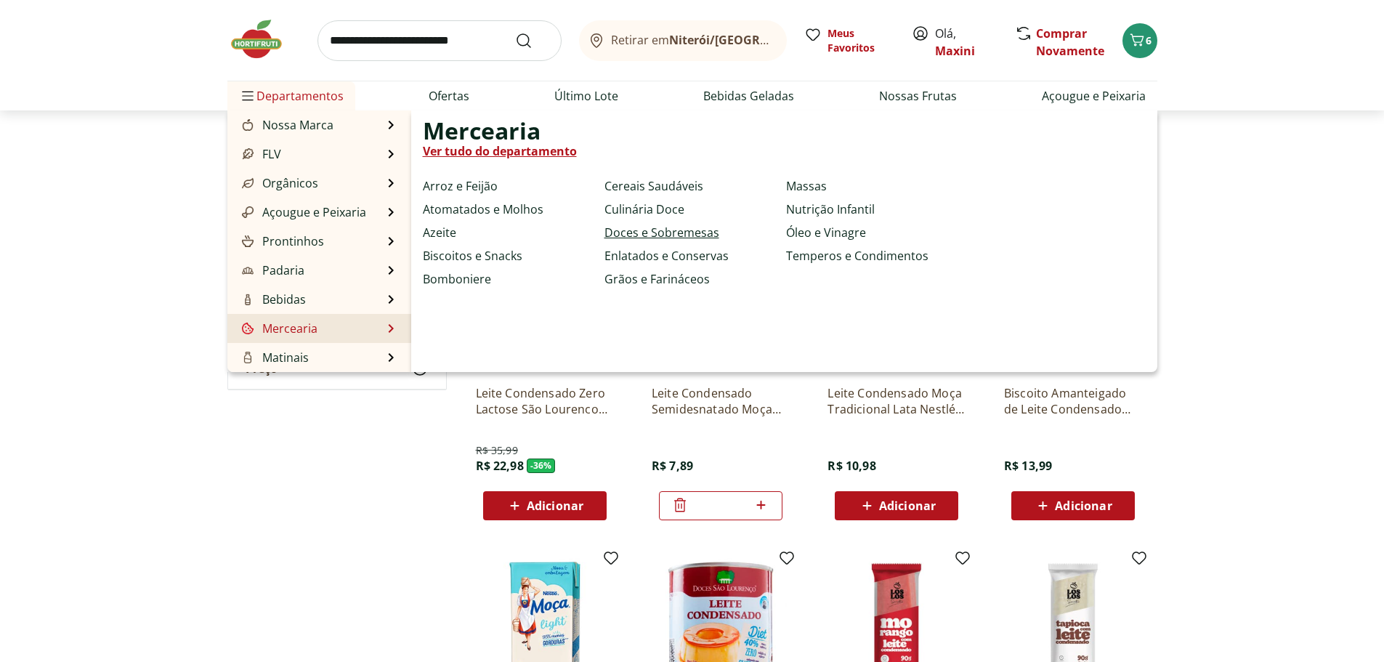
click at [688, 235] on link "Doces e Sobremesas" at bounding box center [662, 232] width 115 height 17
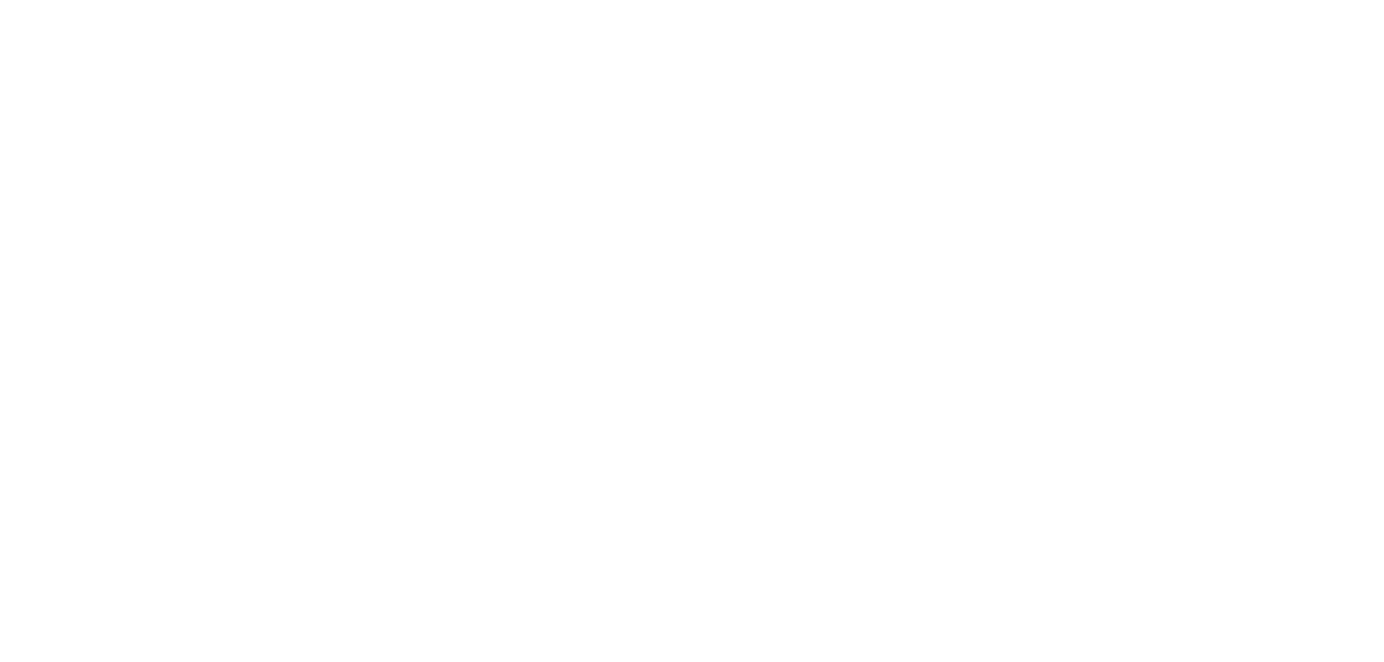
select select "**********"
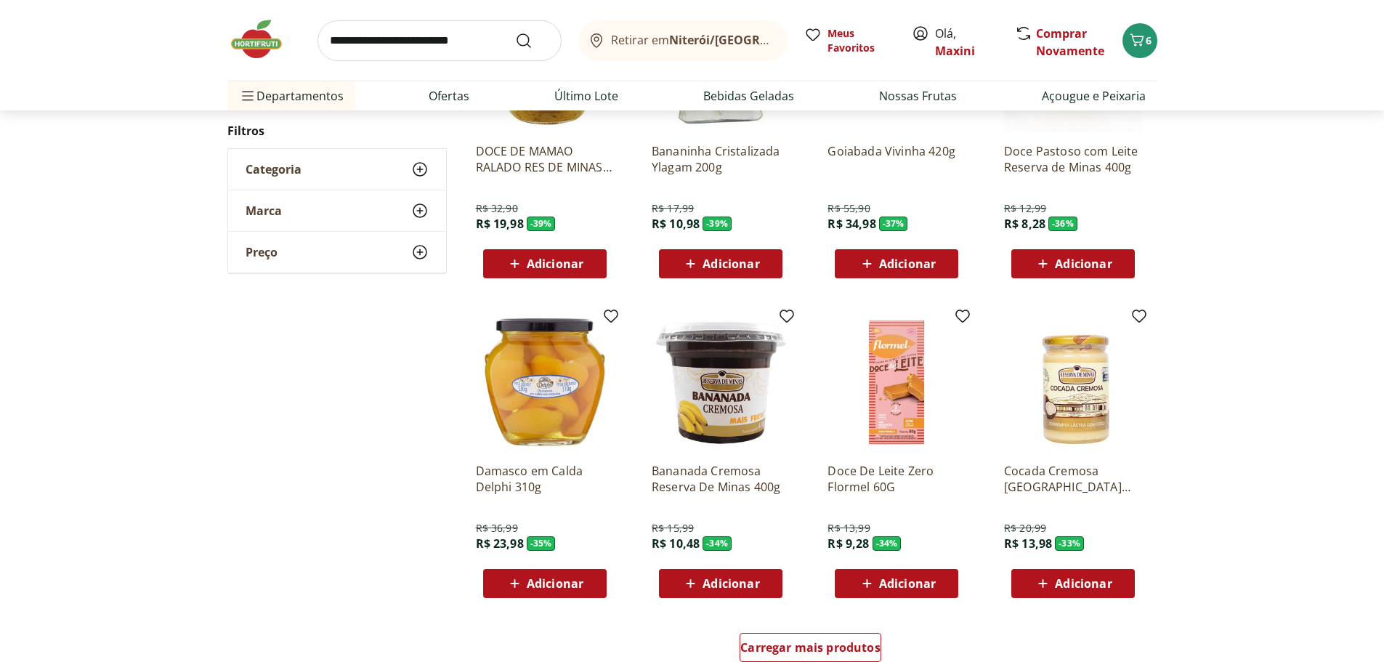
scroll to position [945, 0]
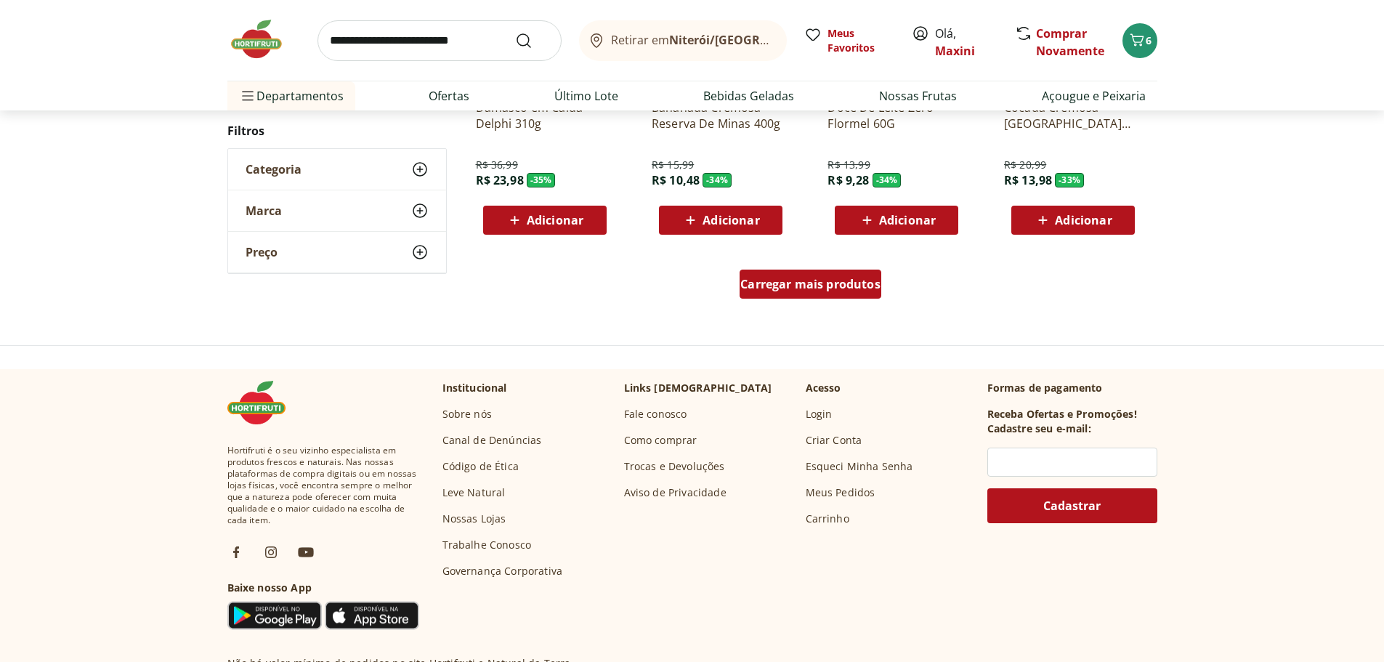
click at [813, 290] on span "Carregar mais produtos" at bounding box center [811, 284] width 140 height 12
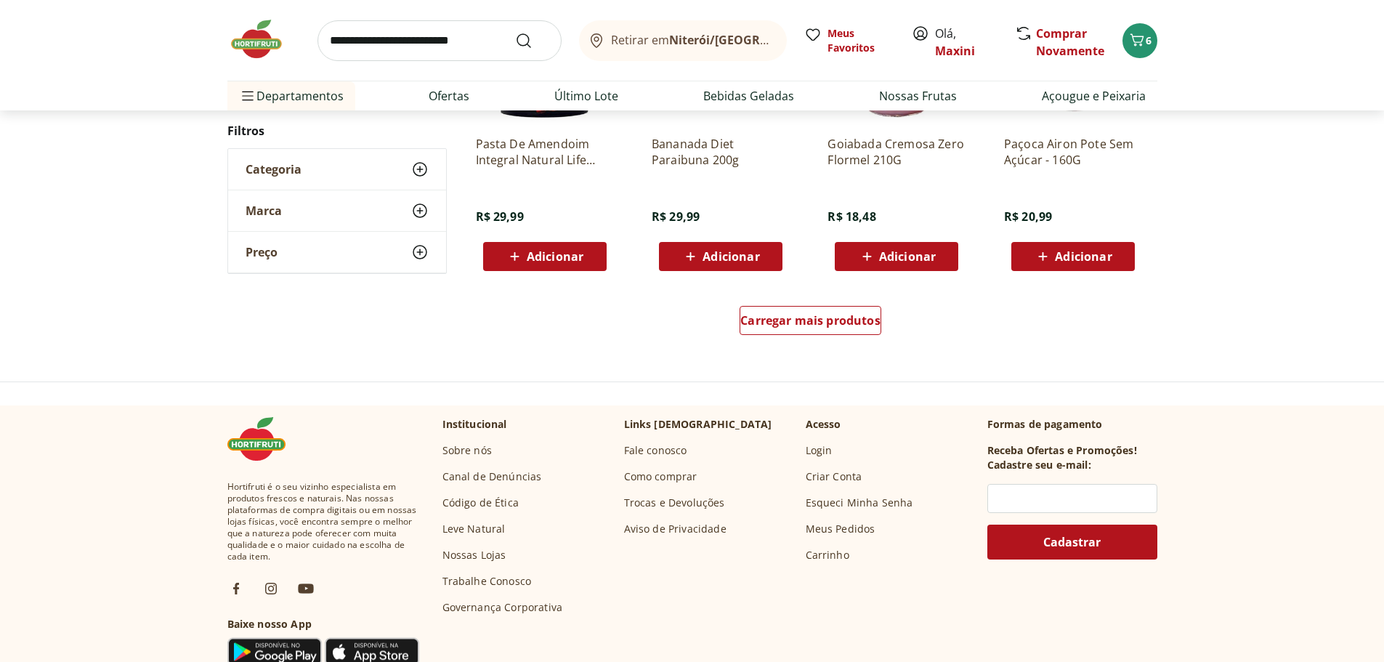
scroll to position [1890, 0]
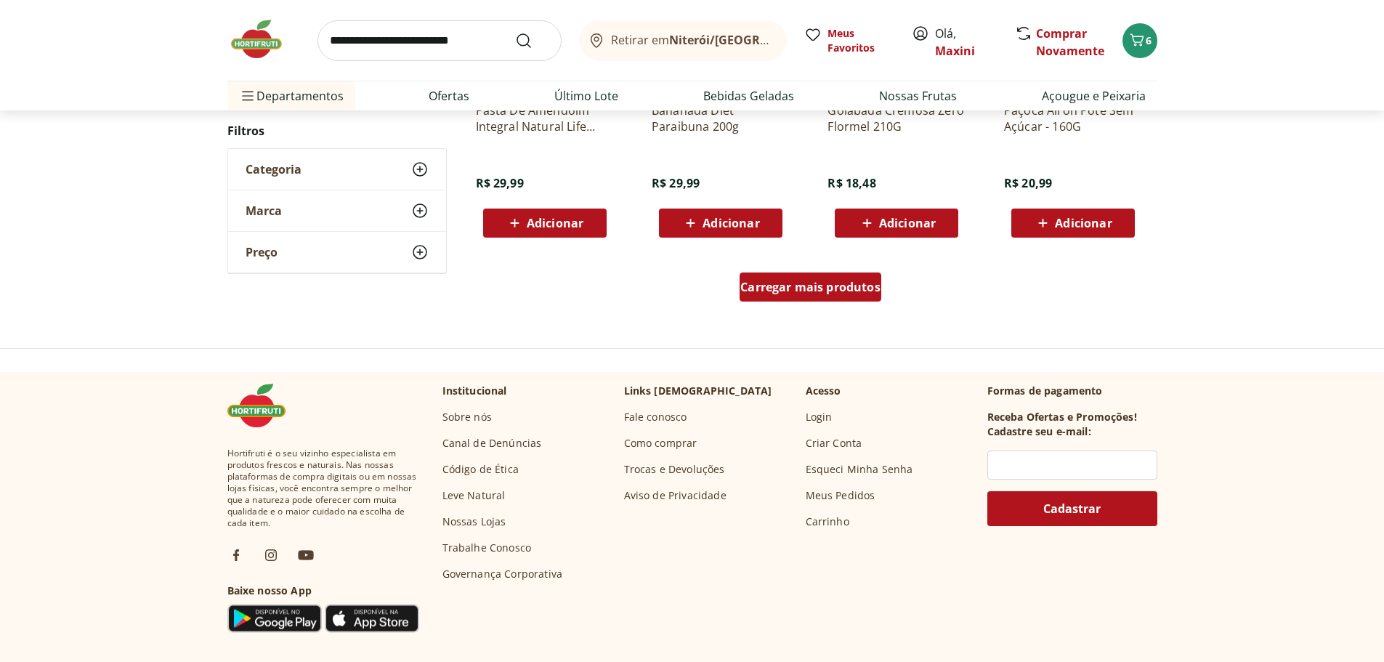
click at [831, 291] on span "Carregar mais produtos" at bounding box center [811, 287] width 140 height 12
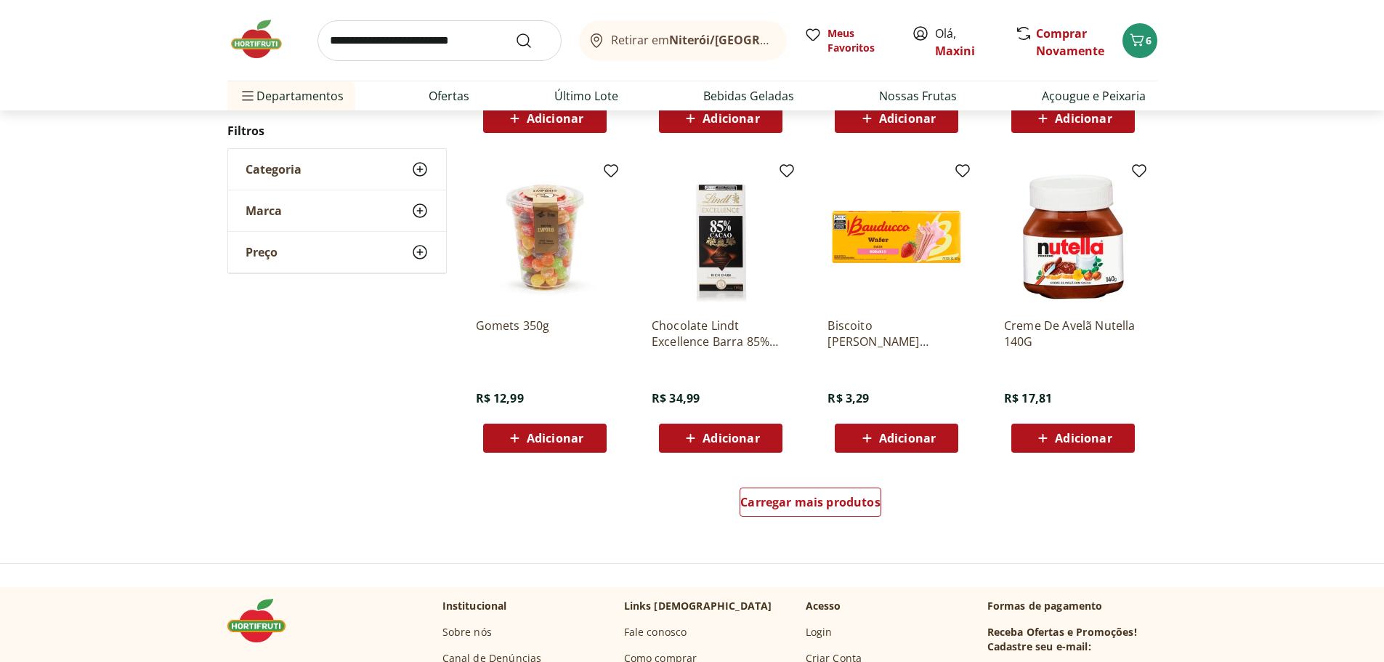
scroll to position [2762, 0]
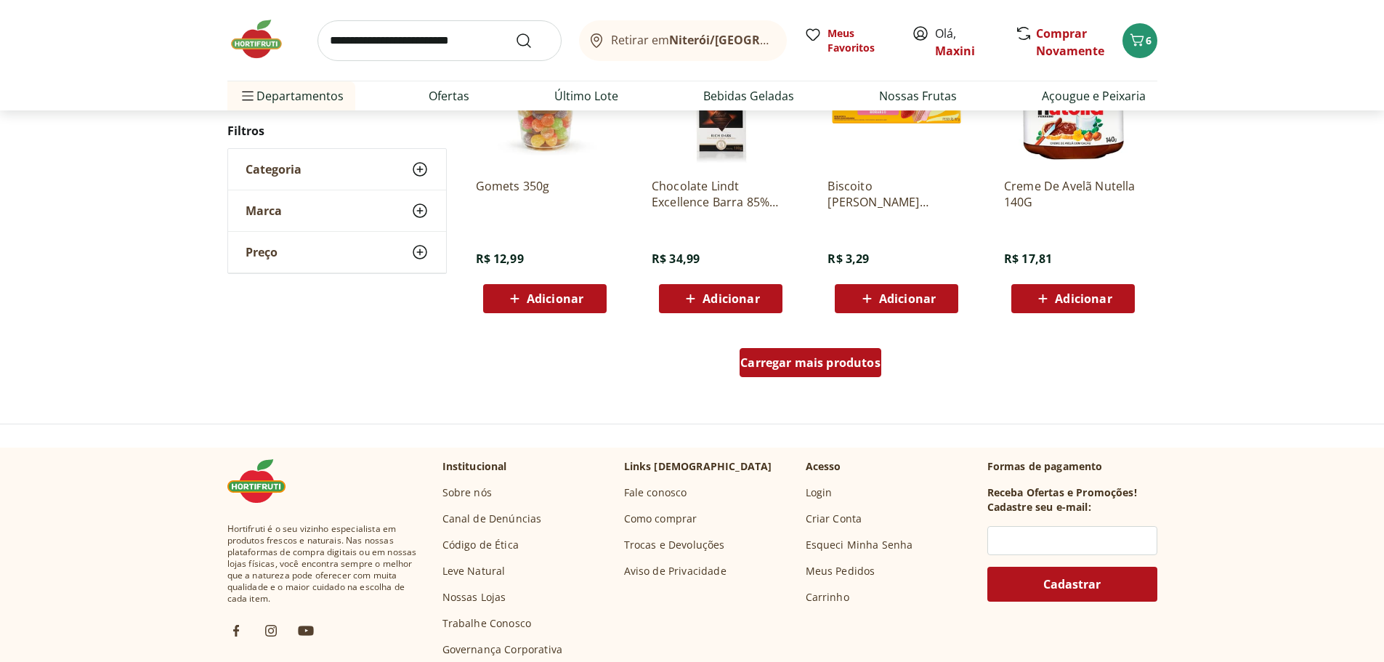
click at [834, 366] on span "Carregar mais produtos" at bounding box center [811, 363] width 140 height 12
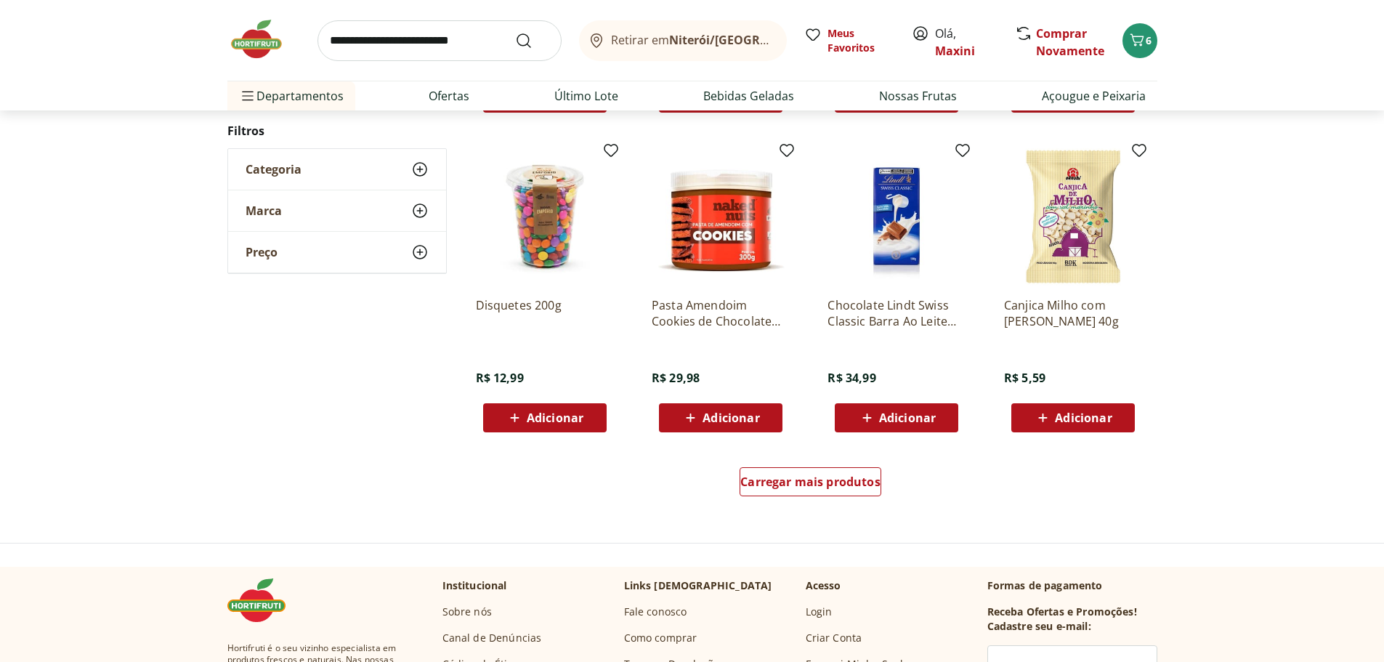
scroll to position [3706, 0]
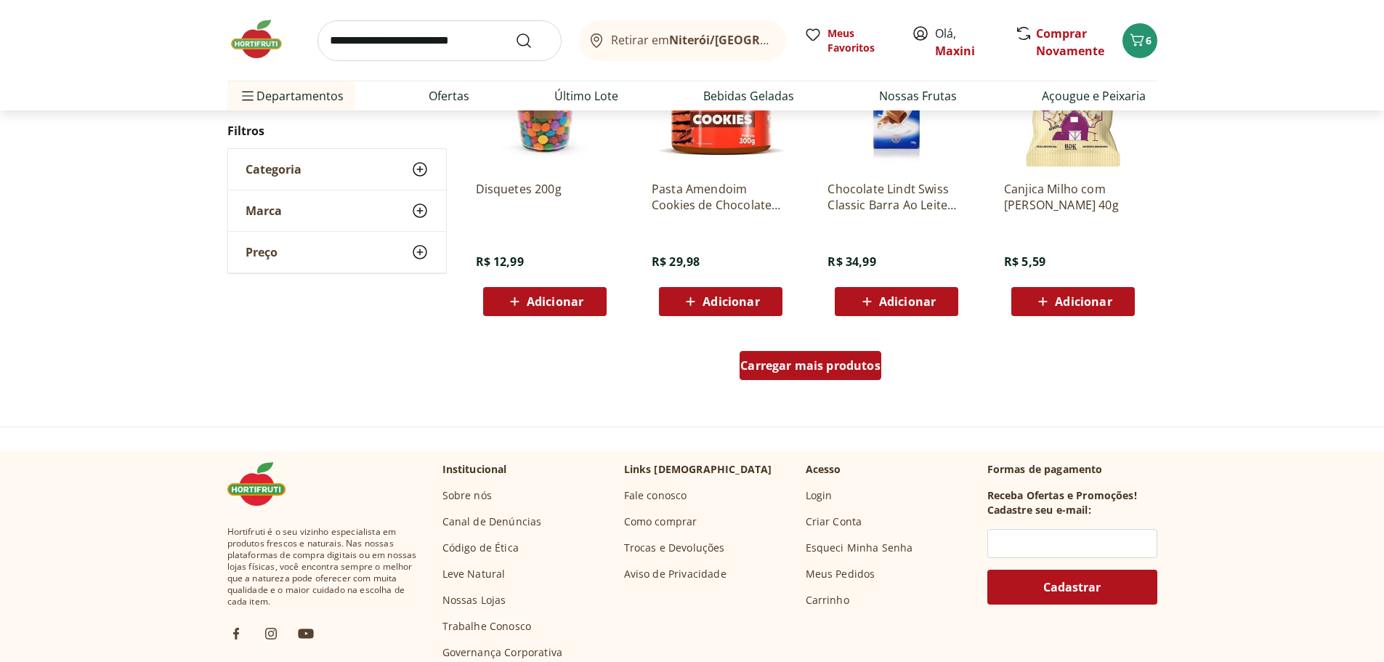
click at [834, 360] on span "Carregar mais produtos" at bounding box center [811, 366] width 140 height 12
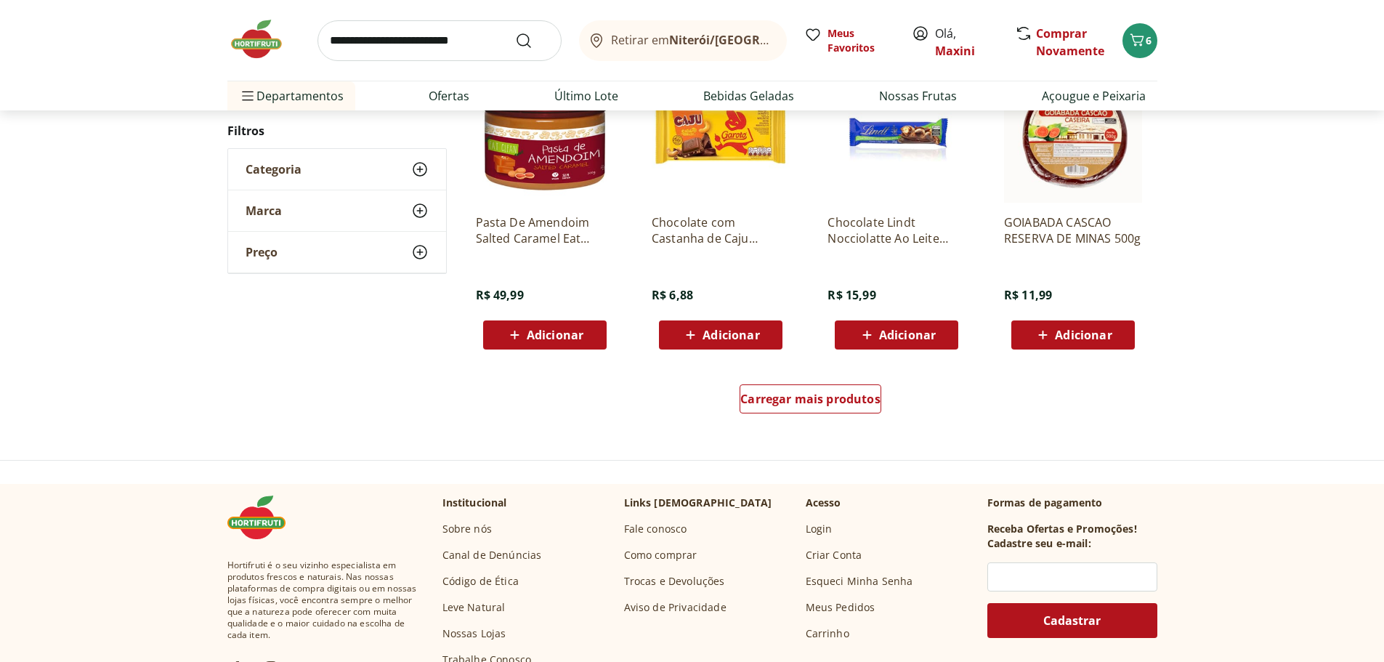
scroll to position [4651, 0]
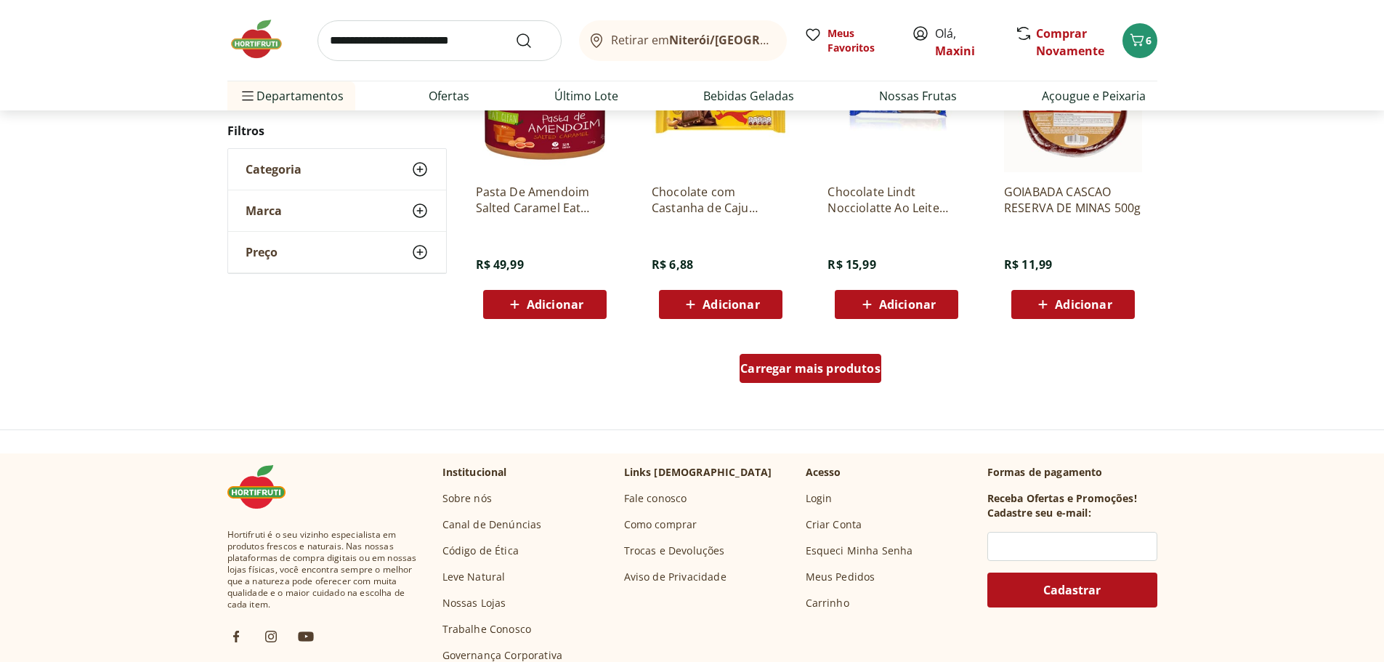
click at [850, 374] on span "Carregar mais produtos" at bounding box center [811, 369] width 140 height 12
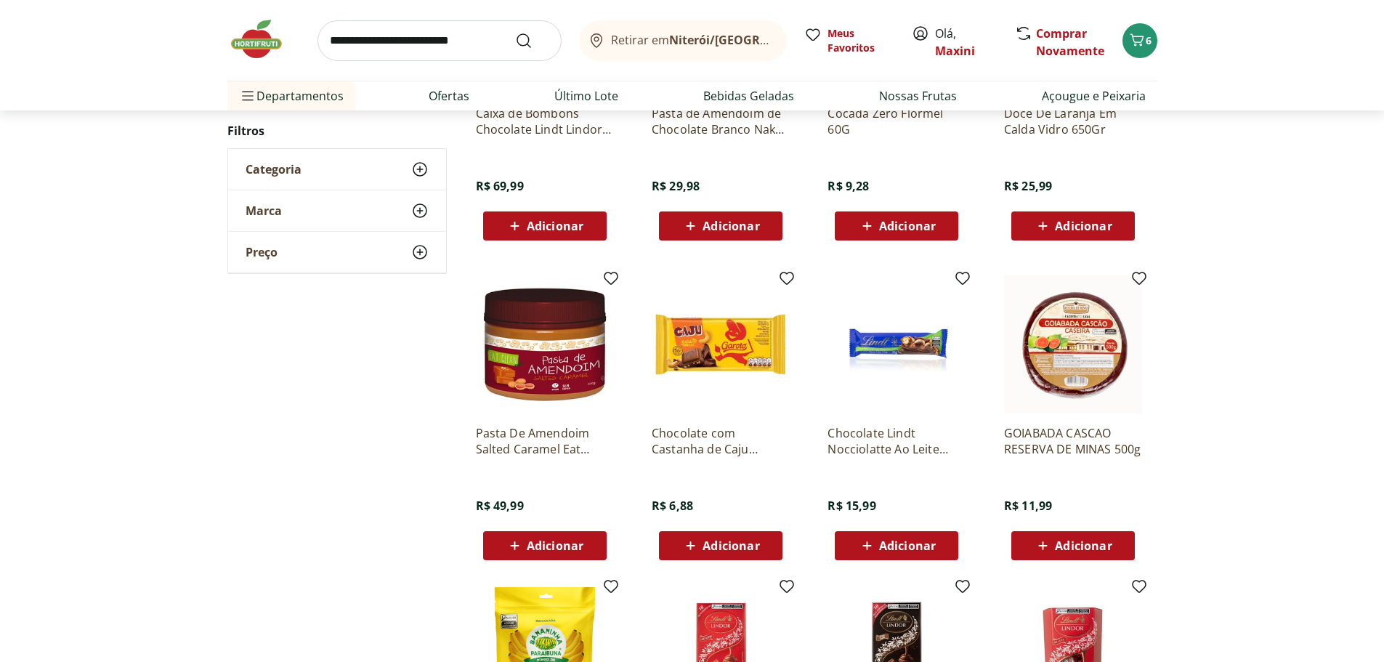
scroll to position [4142, 0]
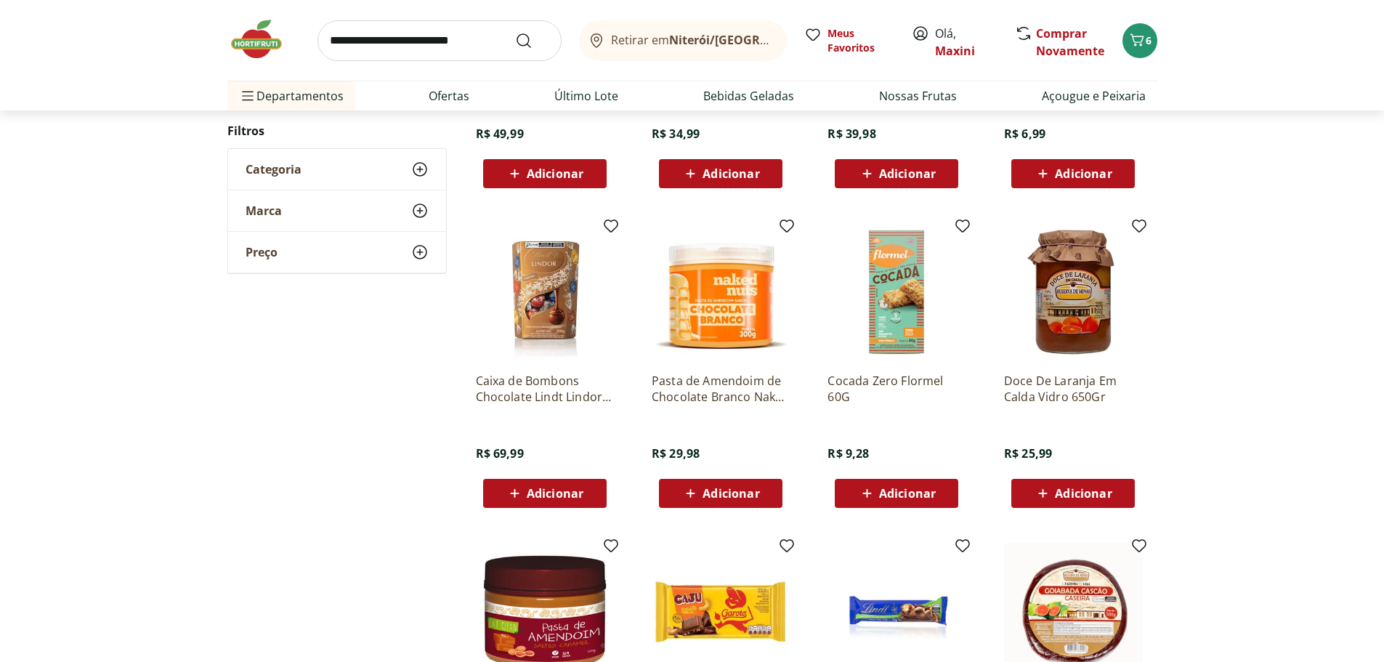
click at [377, 40] on input "search" at bounding box center [440, 40] width 244 height 41
type input "********"
click at [515, 32] on button "Submit Search" at bounding box center [532, 40] width 35 height 17
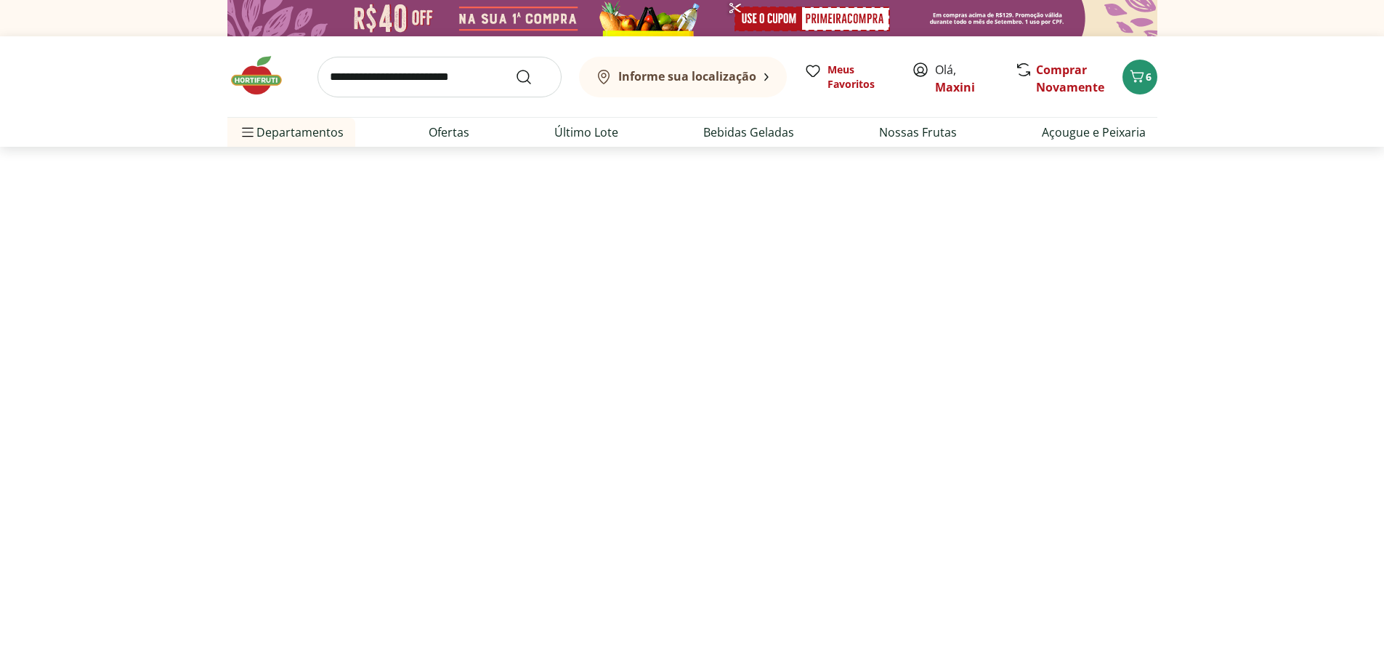
select select "**********"
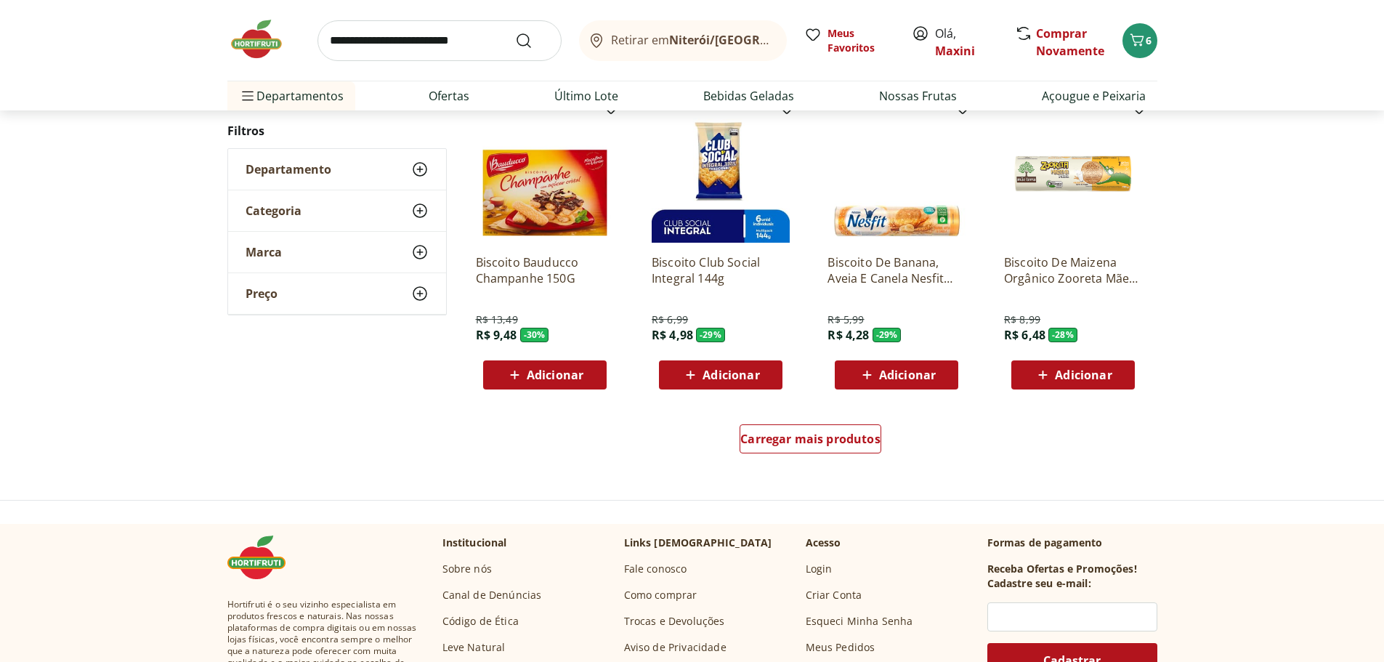
scroll to position [872, 0]
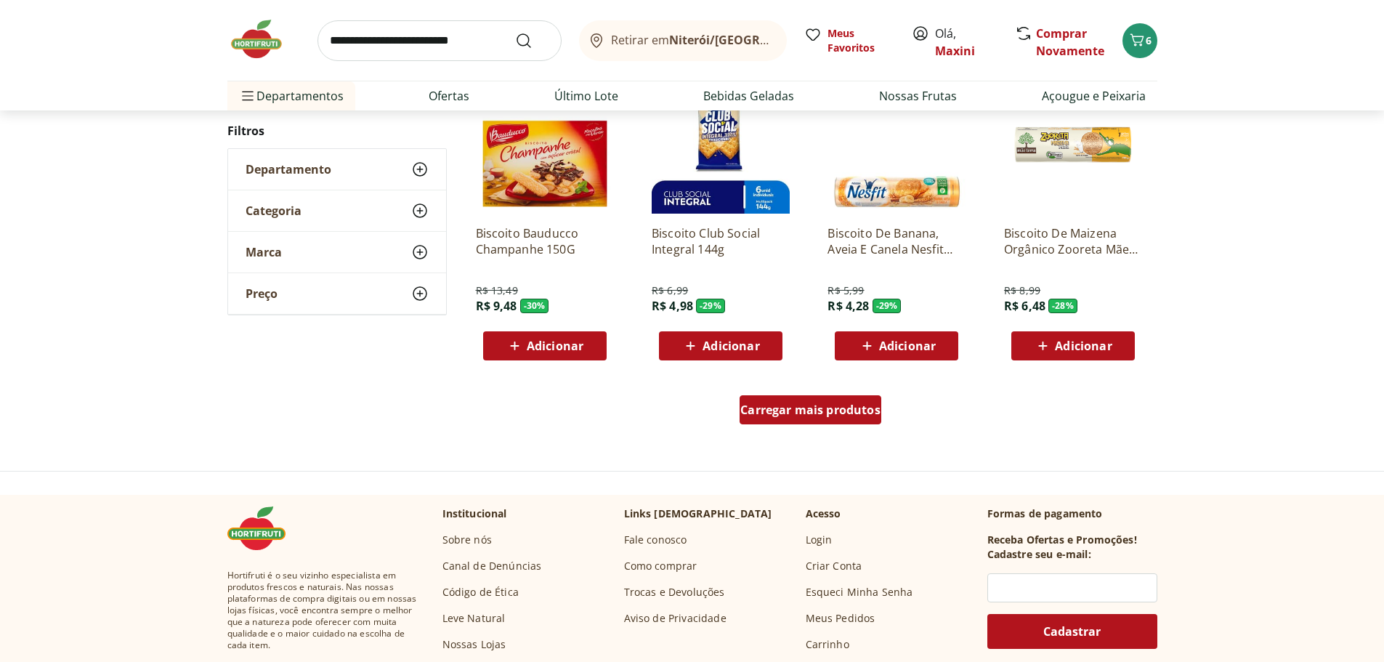
click at [851, 409] on span "Carregar mais produtos" at bounding box center [811, 410] width 140 height 12
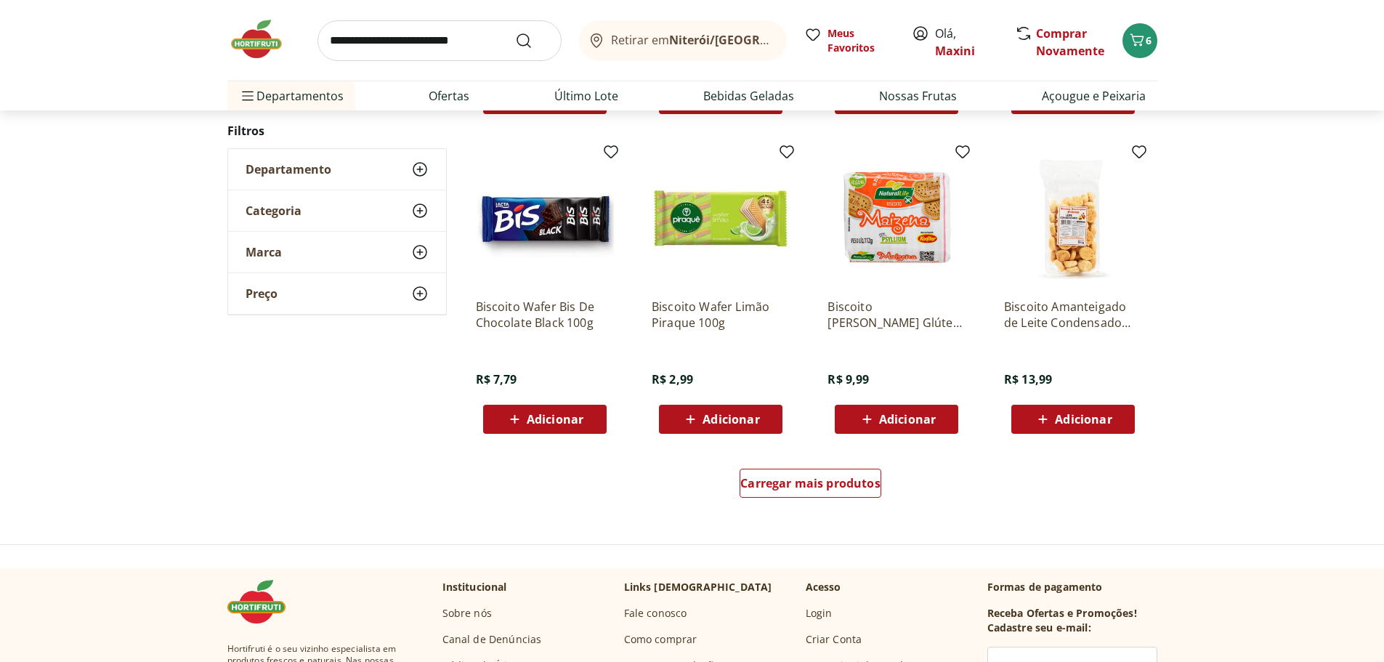
scroll to position [1817, 0]
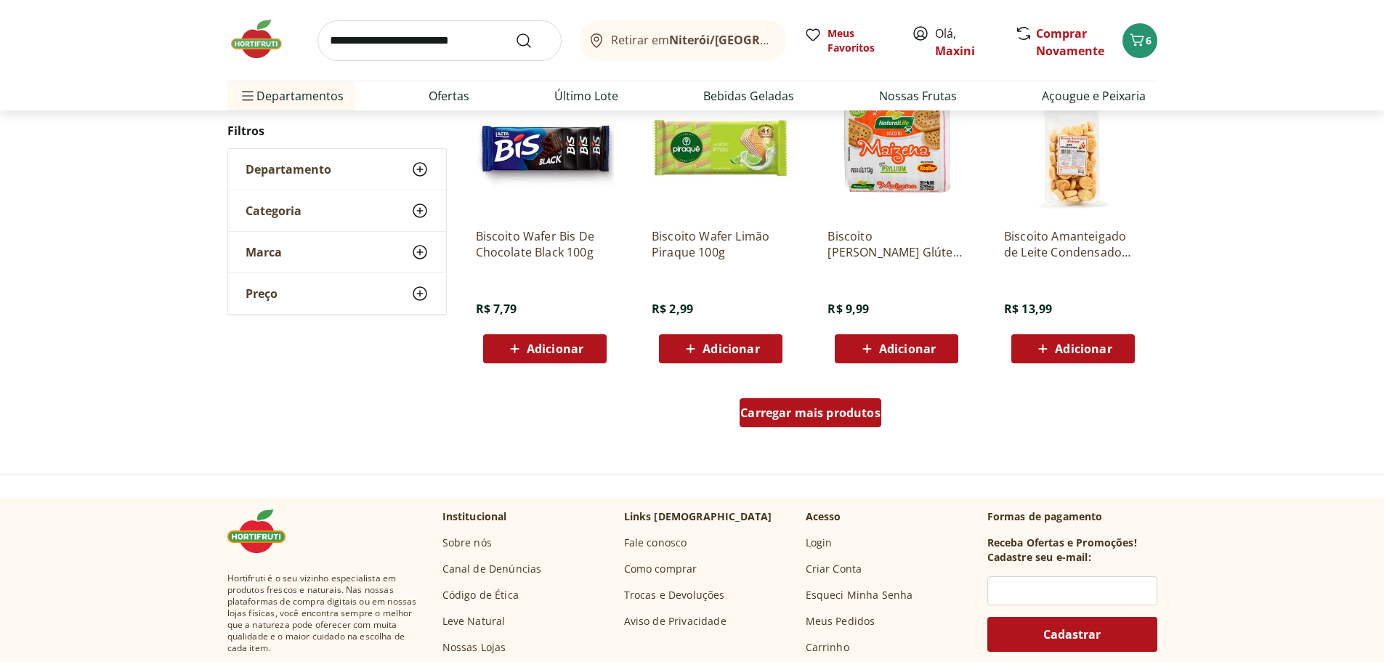
click at [866, 413] on span "Carregar mais produtos" at bounding box center [811, 413] width 140 height 12
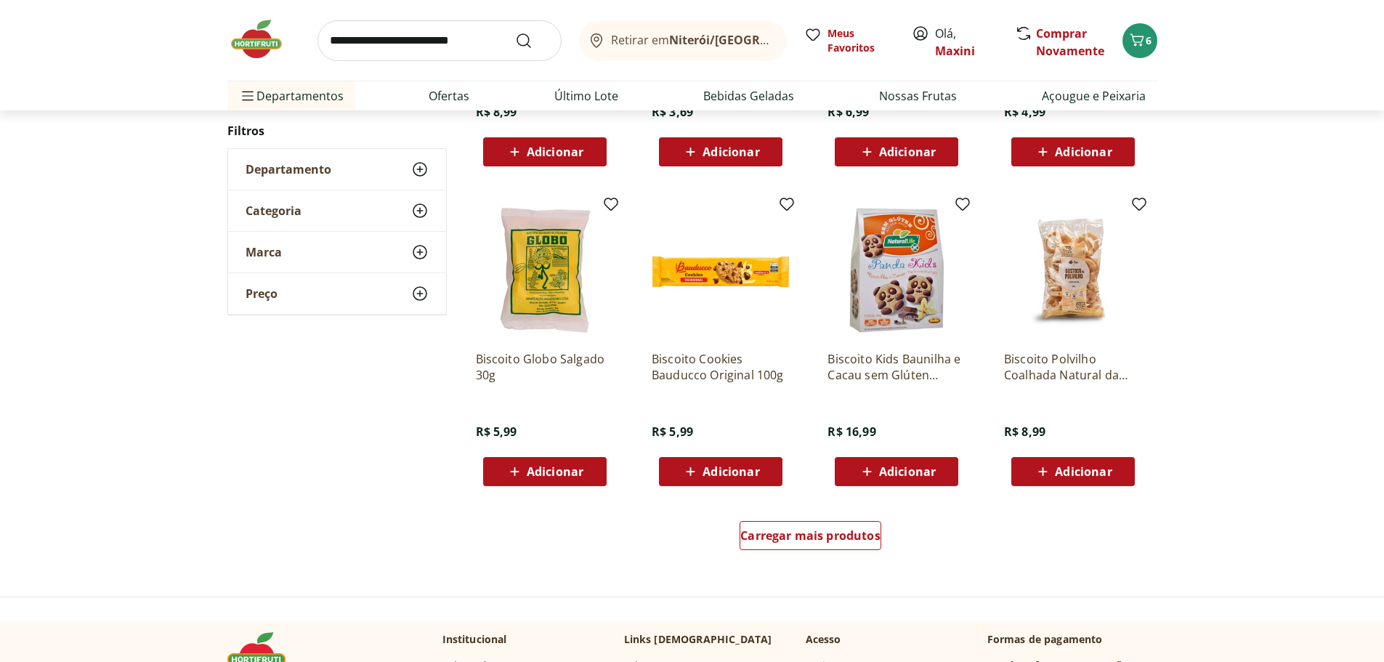
scroll to position [2689, 0]
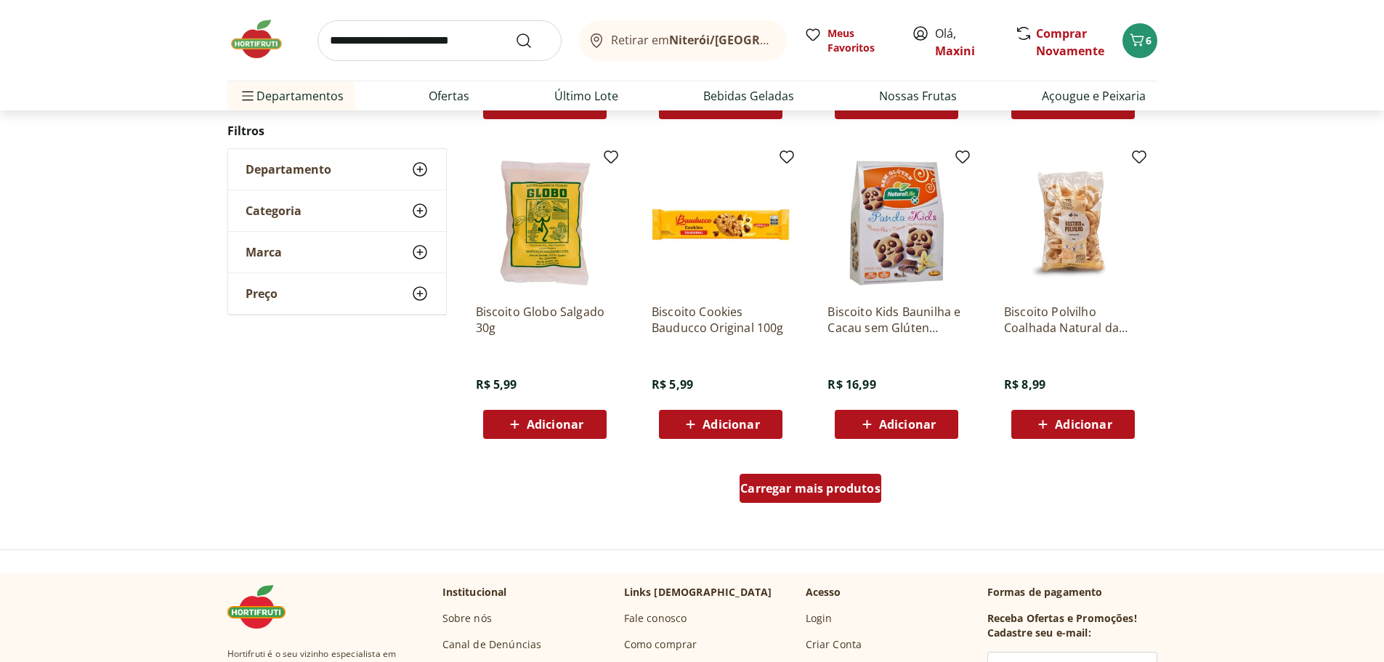
click at [842, 488] on span "Carregar mais produtos" at bounding box center [811, 489] width 140 height 12
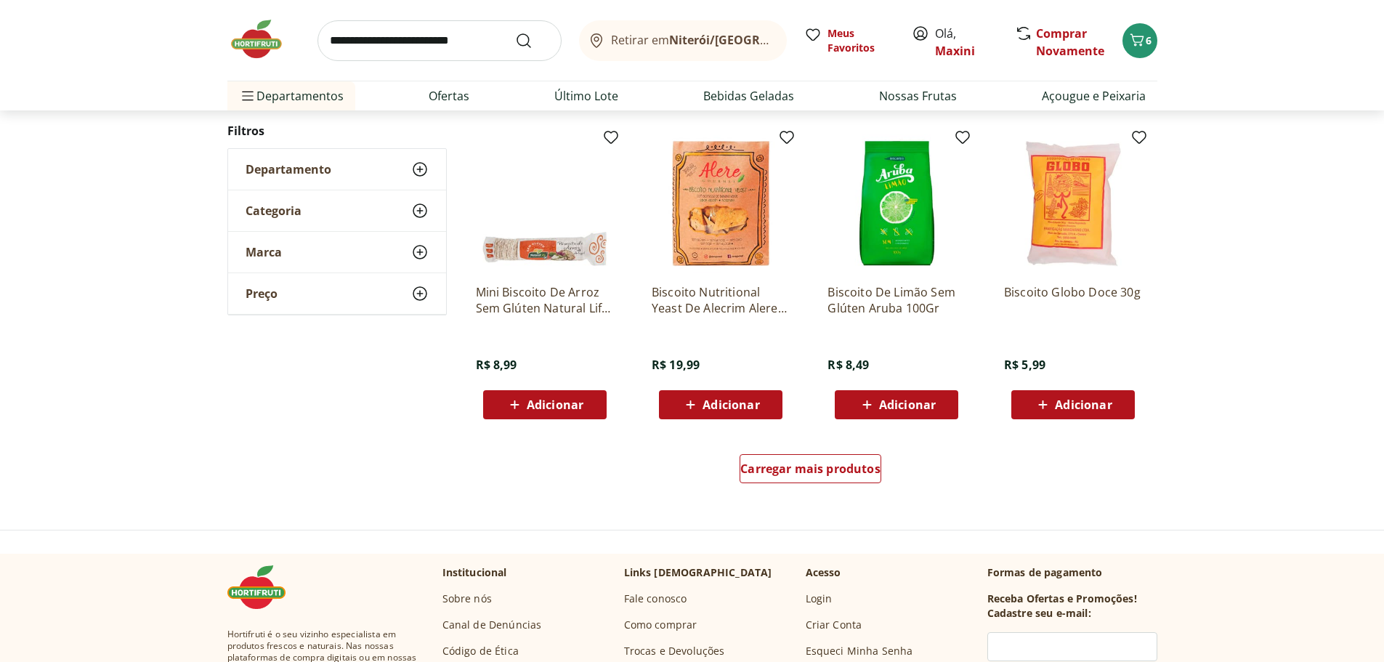
scroll to position [3779, 0]
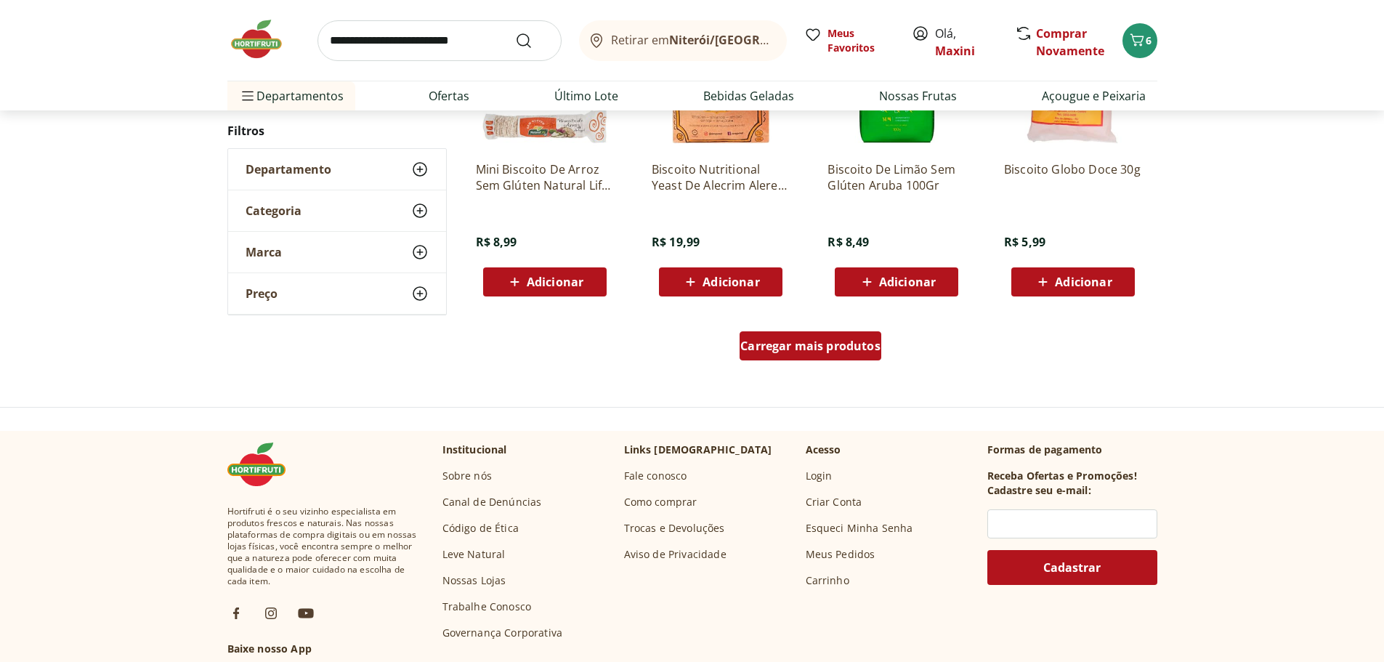
click at [847, 347] on span "Carregar mais produtos" at bounding box center [811, 346] width 140 height 12
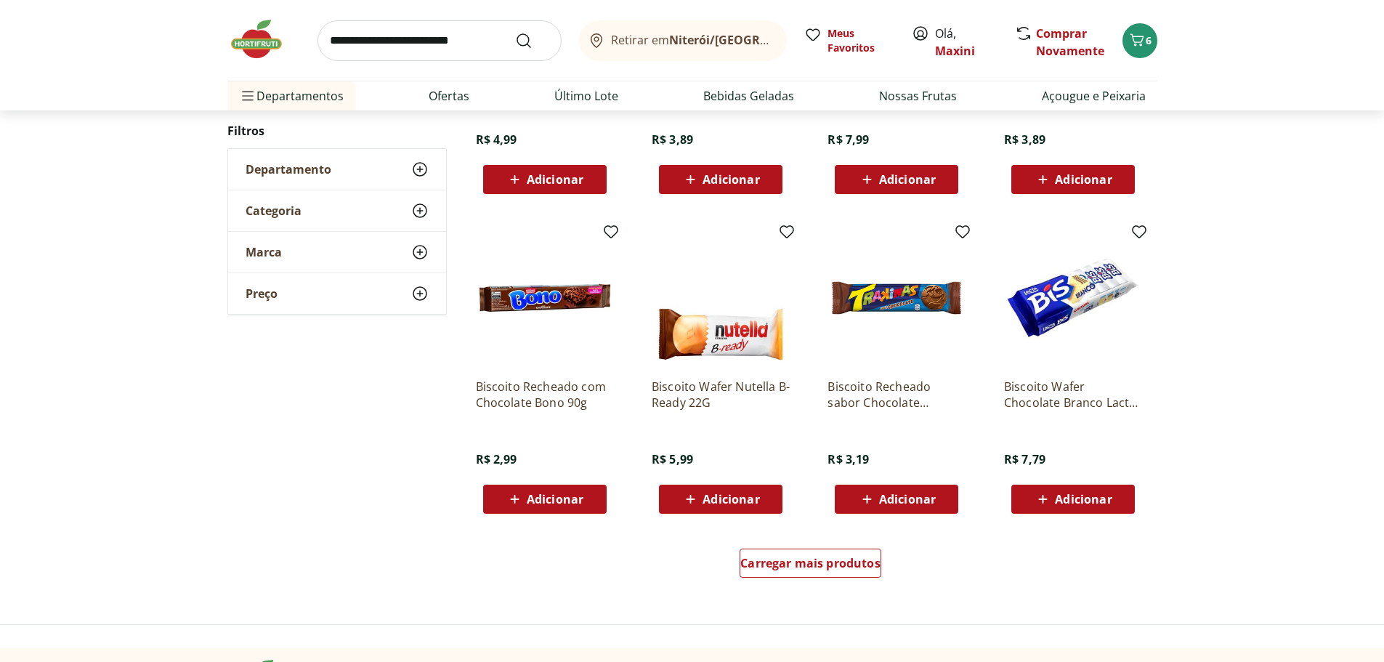
scroll to position [4579, 0]
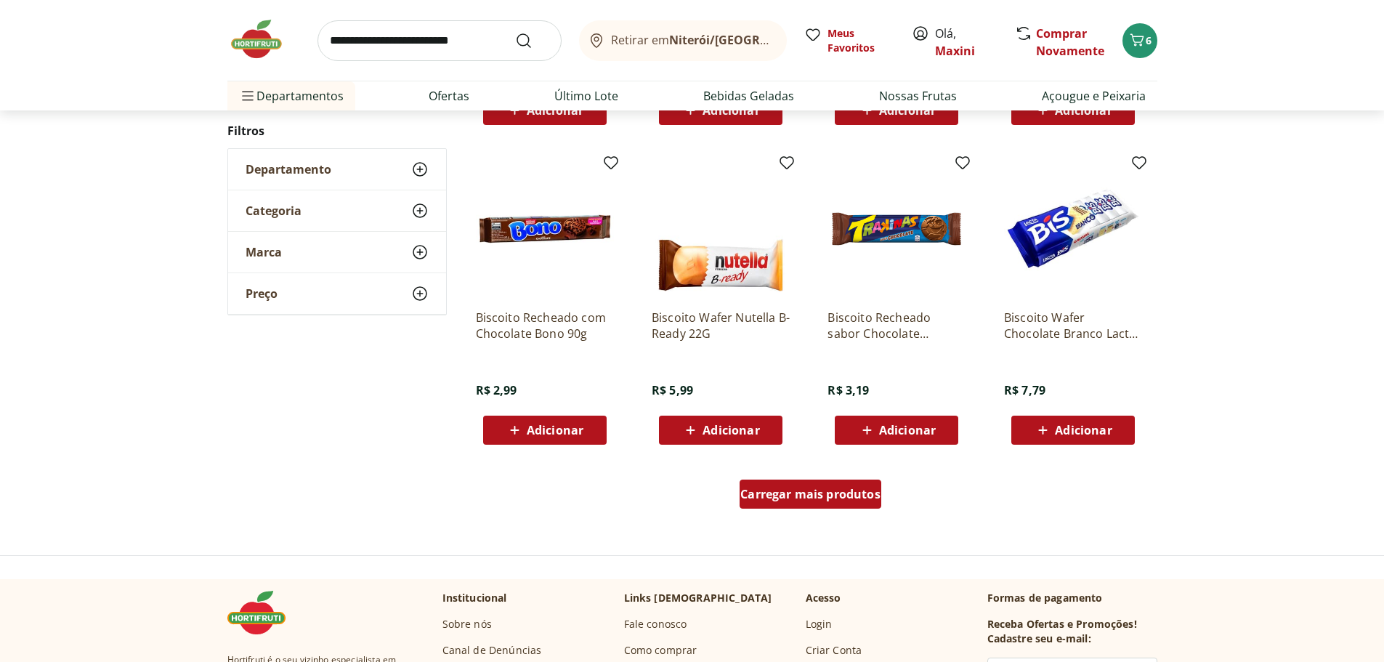
click at [861, 497] on span "Carregar mais produtos" at bounding box center [811, 494] width 140 height 12
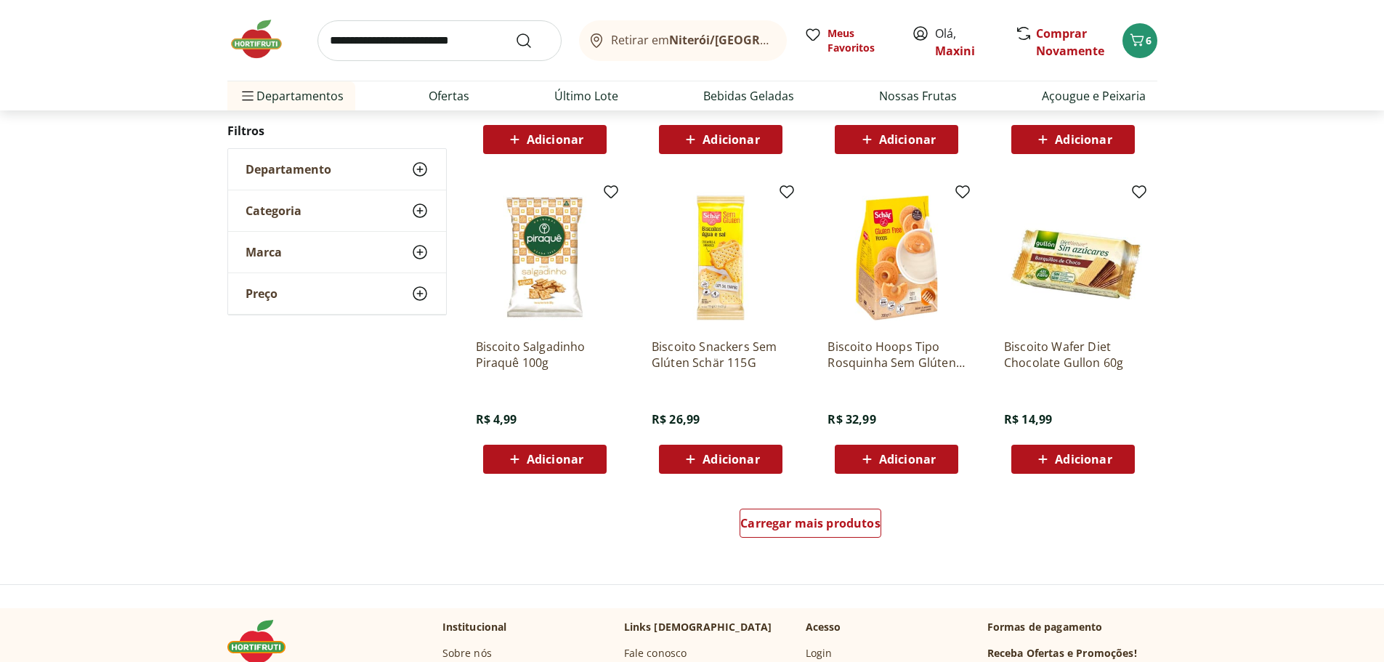
scroll to position [5523, 0]
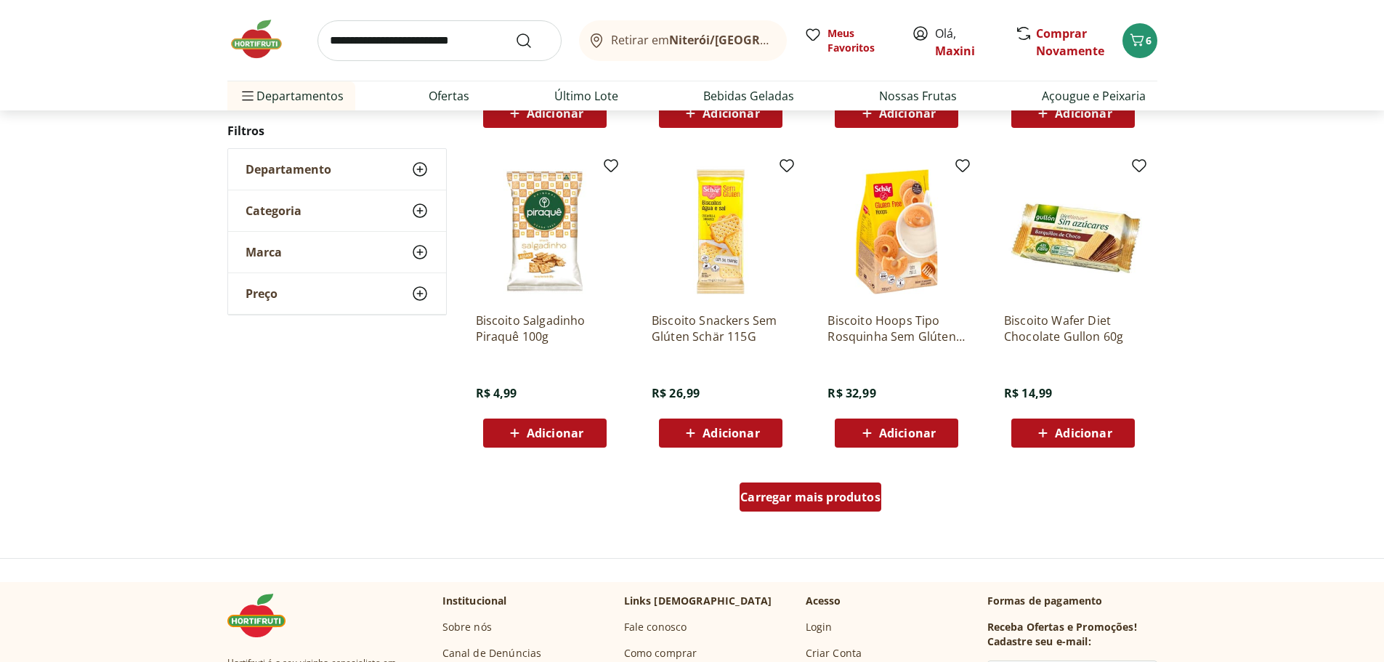
click at [831, 498] on span "Carregar mais produtos" at bounding box center [811, 497] width 140 height 12
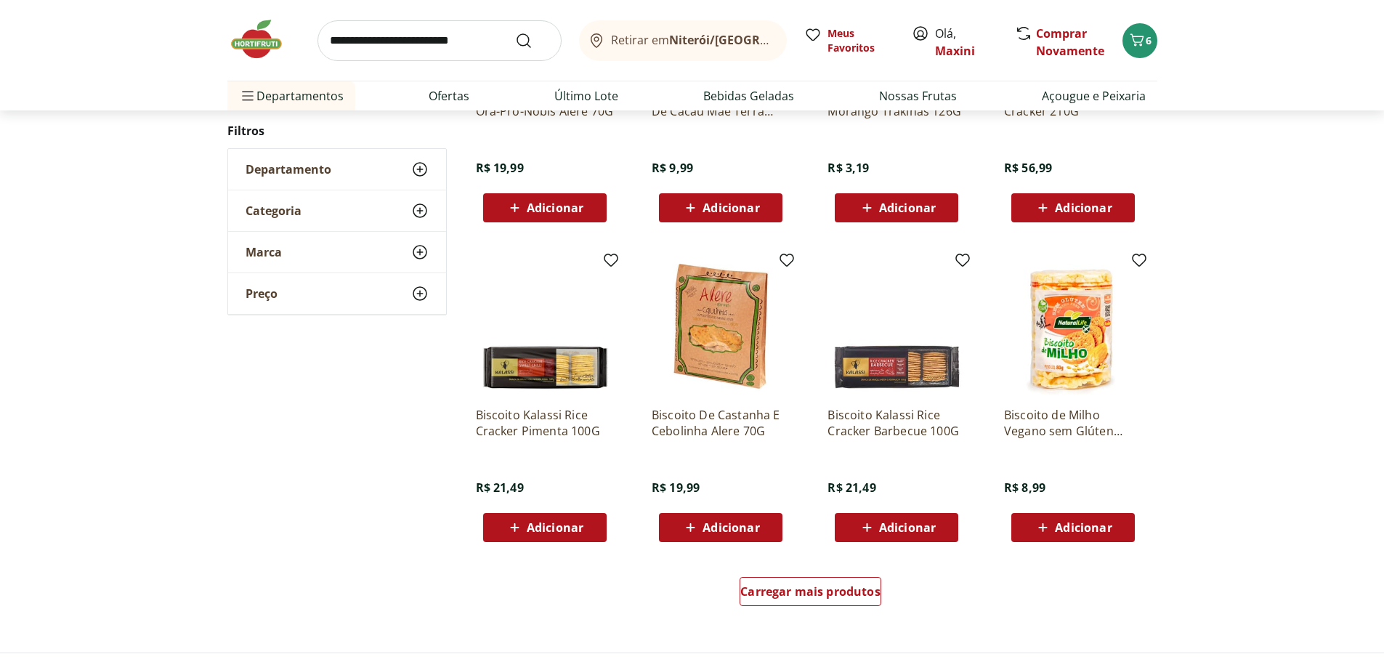
scroll to position [6395, 0]
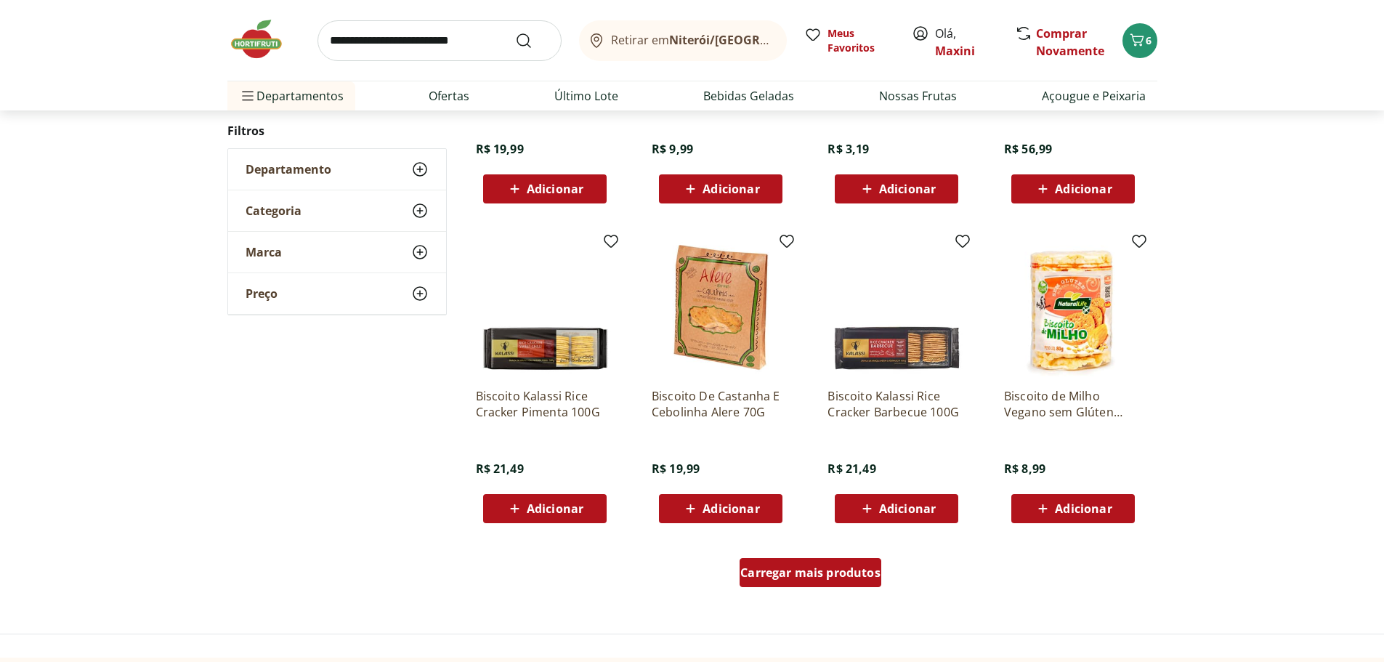
click at [871, 581] on div "Carregar mais produtos" at bounding box center [811, 572] width 142 height 29
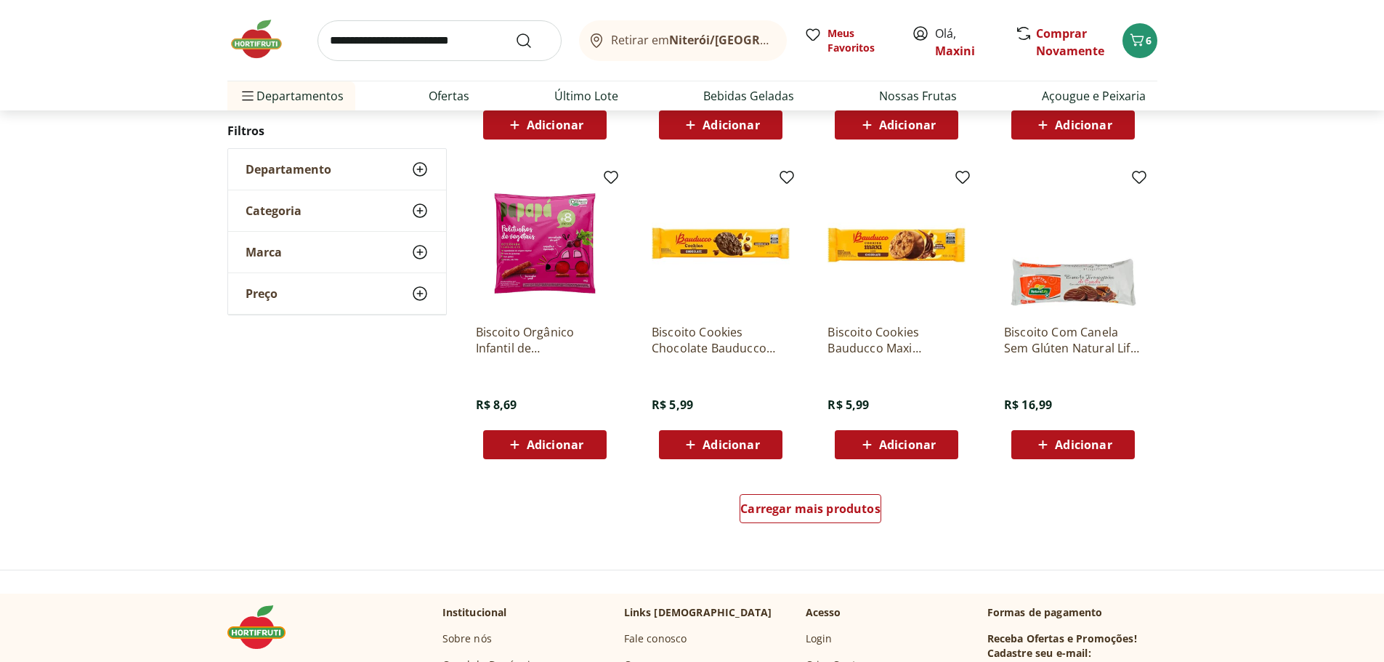
scroll to position [7413, 0]
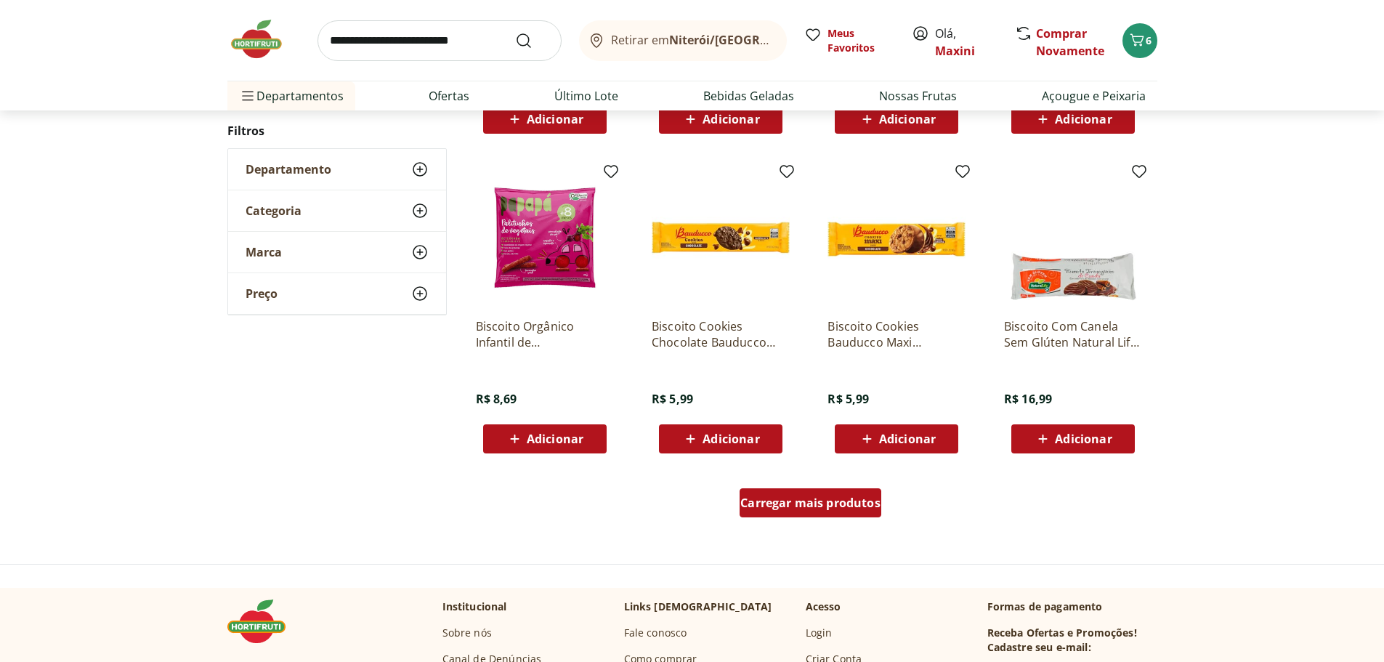
click at [814, 505] on span "Carregar mais produtos" at bounding box center [811, 503] width 140 height 12
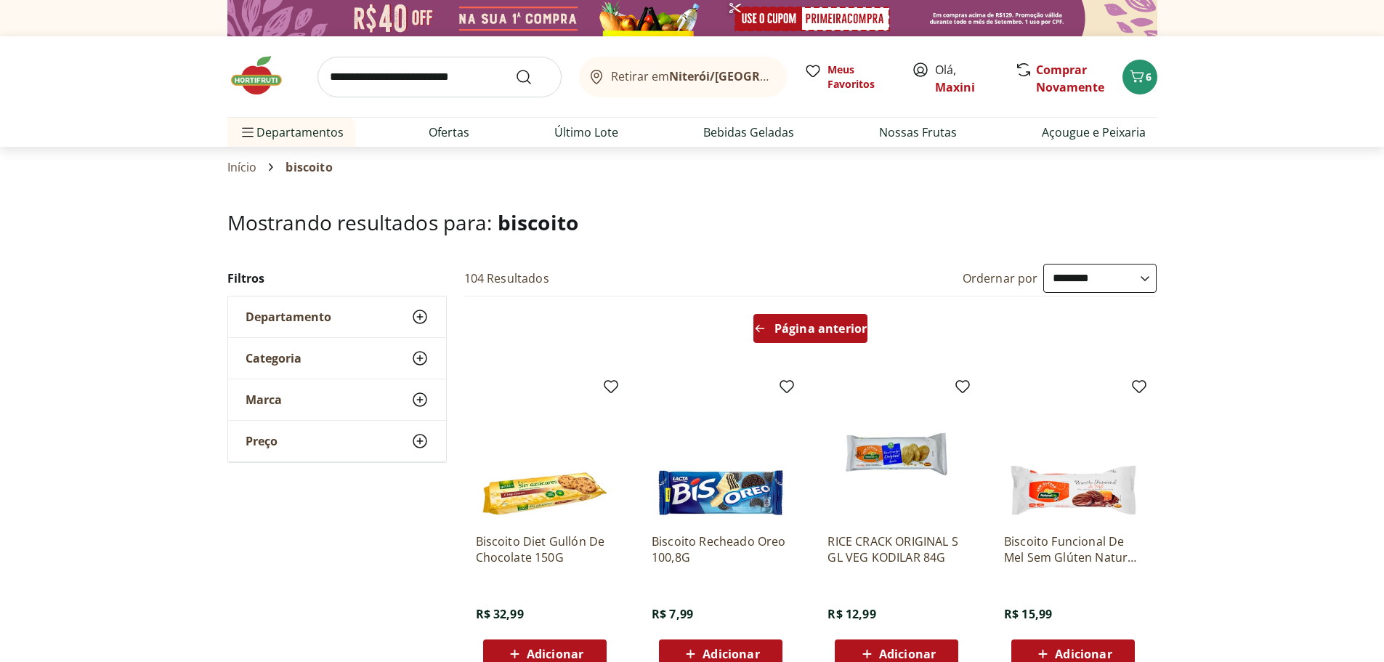
click at [840, 328] on span "Página anterior" at bounding box center [821, 329] width 92 height 12
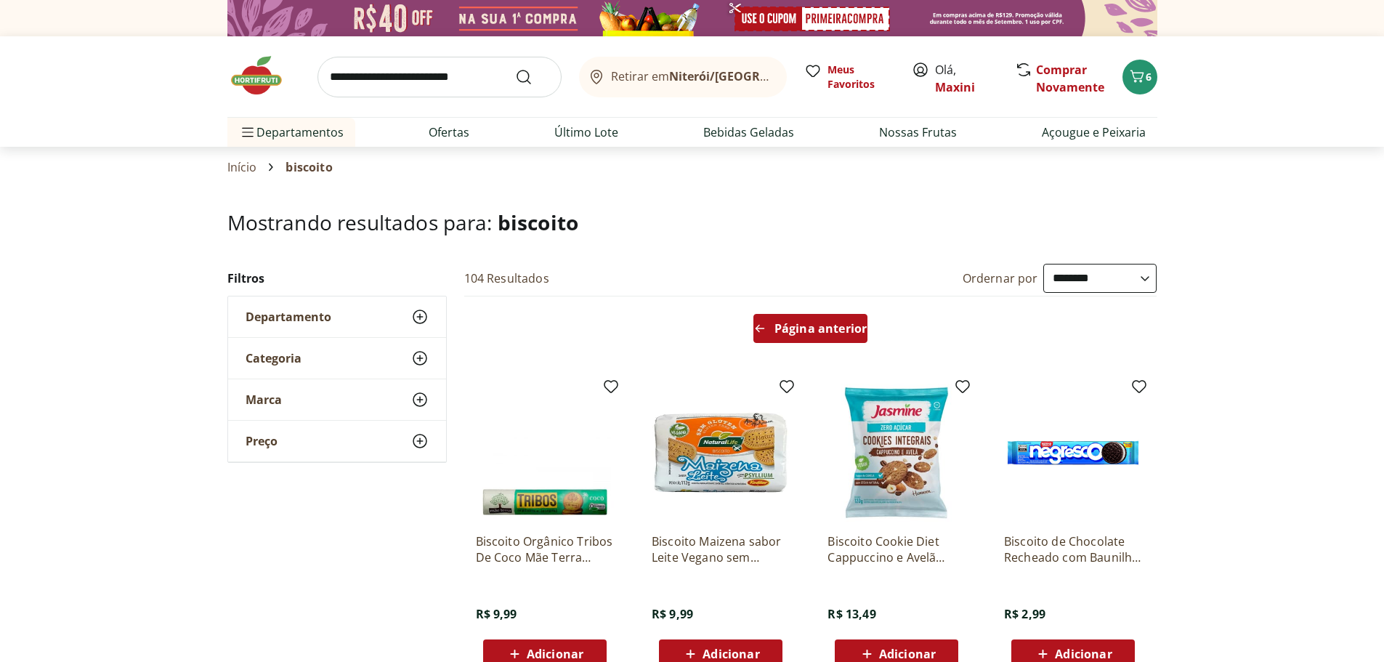
click at [797, 323] on span "Página anterior" at bounding box center [821, 329] width 92 height 12
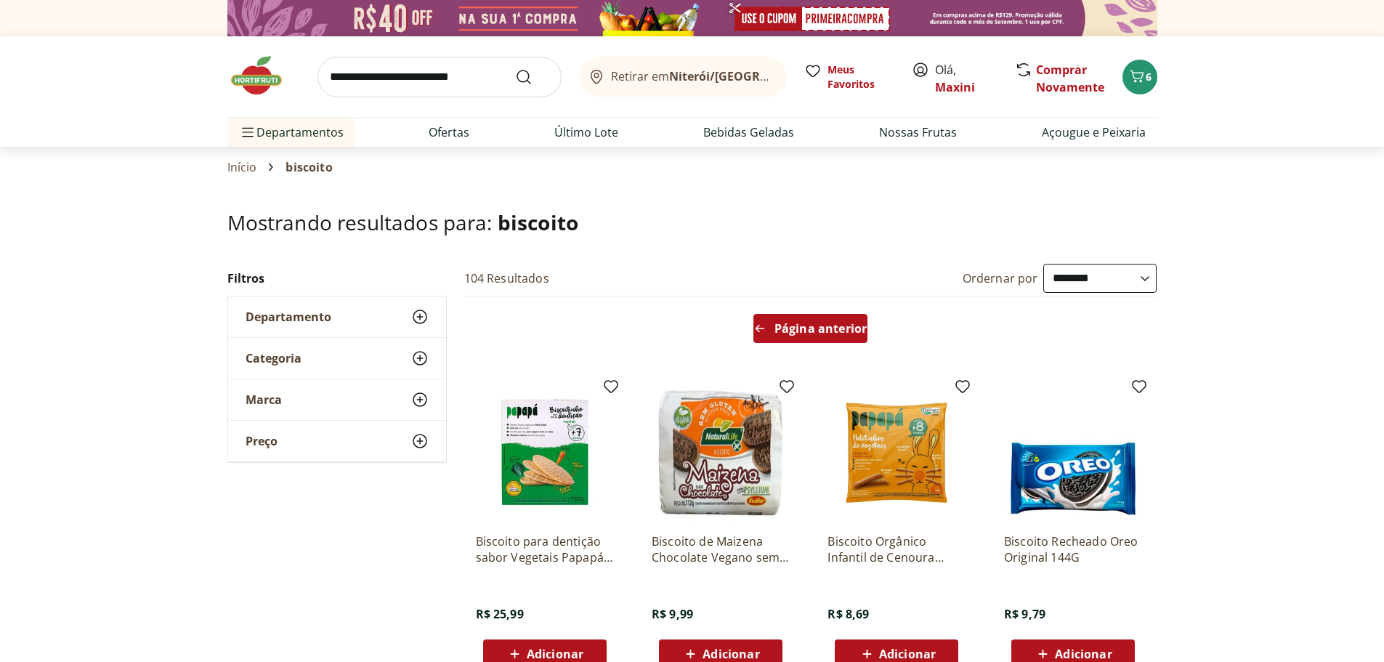
click at [842, 334] on span "Página anterior" at bounding box center [821, 329] width 92 height 12
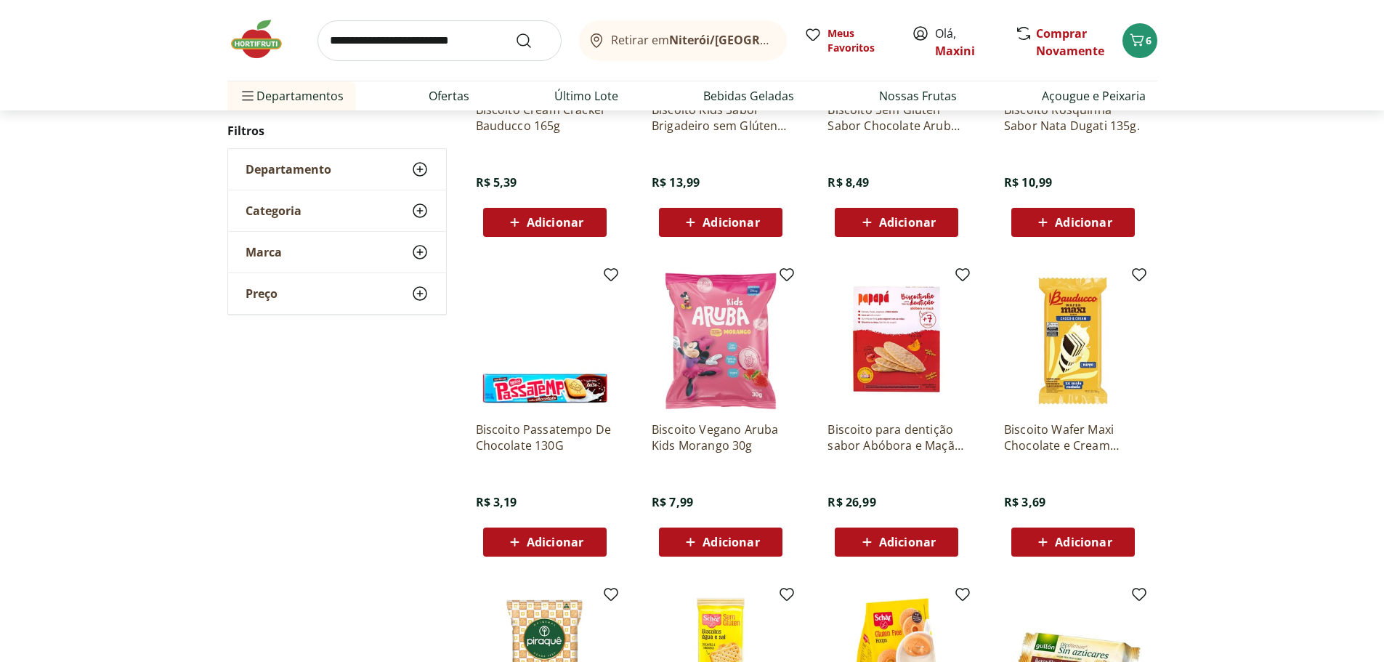
scroll to position [436, 0]
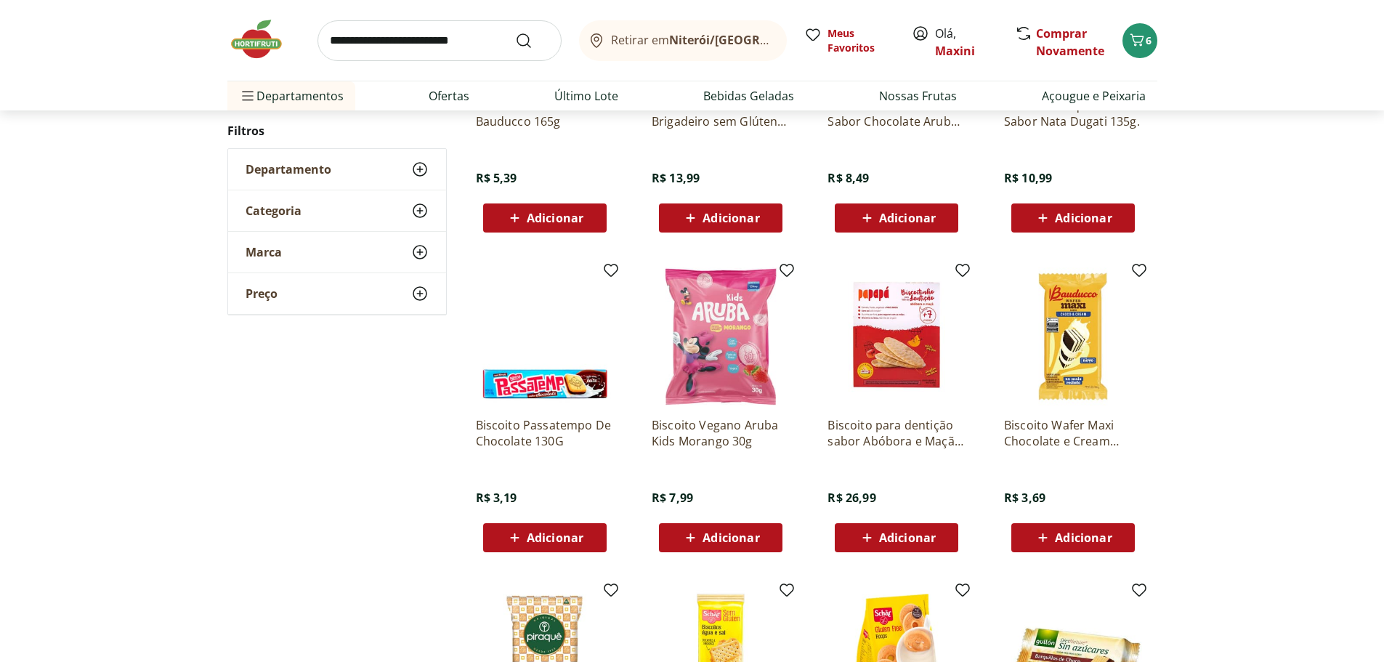
click at [1114, 542] on div "Adicionar" at bounding box center [1073, 538] width 100 height 26
